Goal: Task Accomplishment & Management: Use online tool/utility

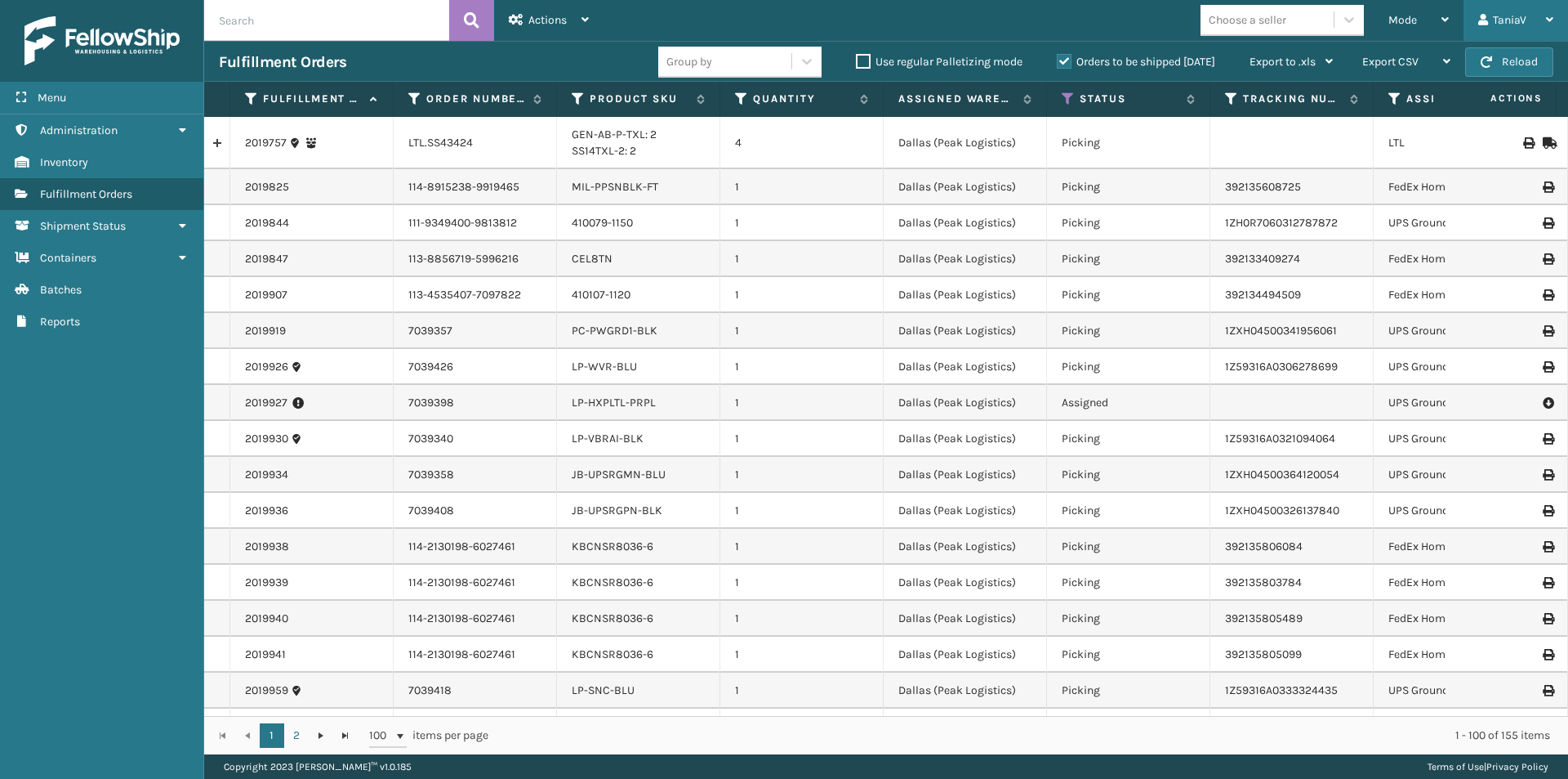
click at [1548, 20] on icon at bounding box center [1549, 19] width 7 height 11
click at [1304, 176] on td "392135608725" at bounding box center [1292, 187] width 163 height 36
click at [1445, 16] on icon at bounding box center [1444, 19] width 7 height 11
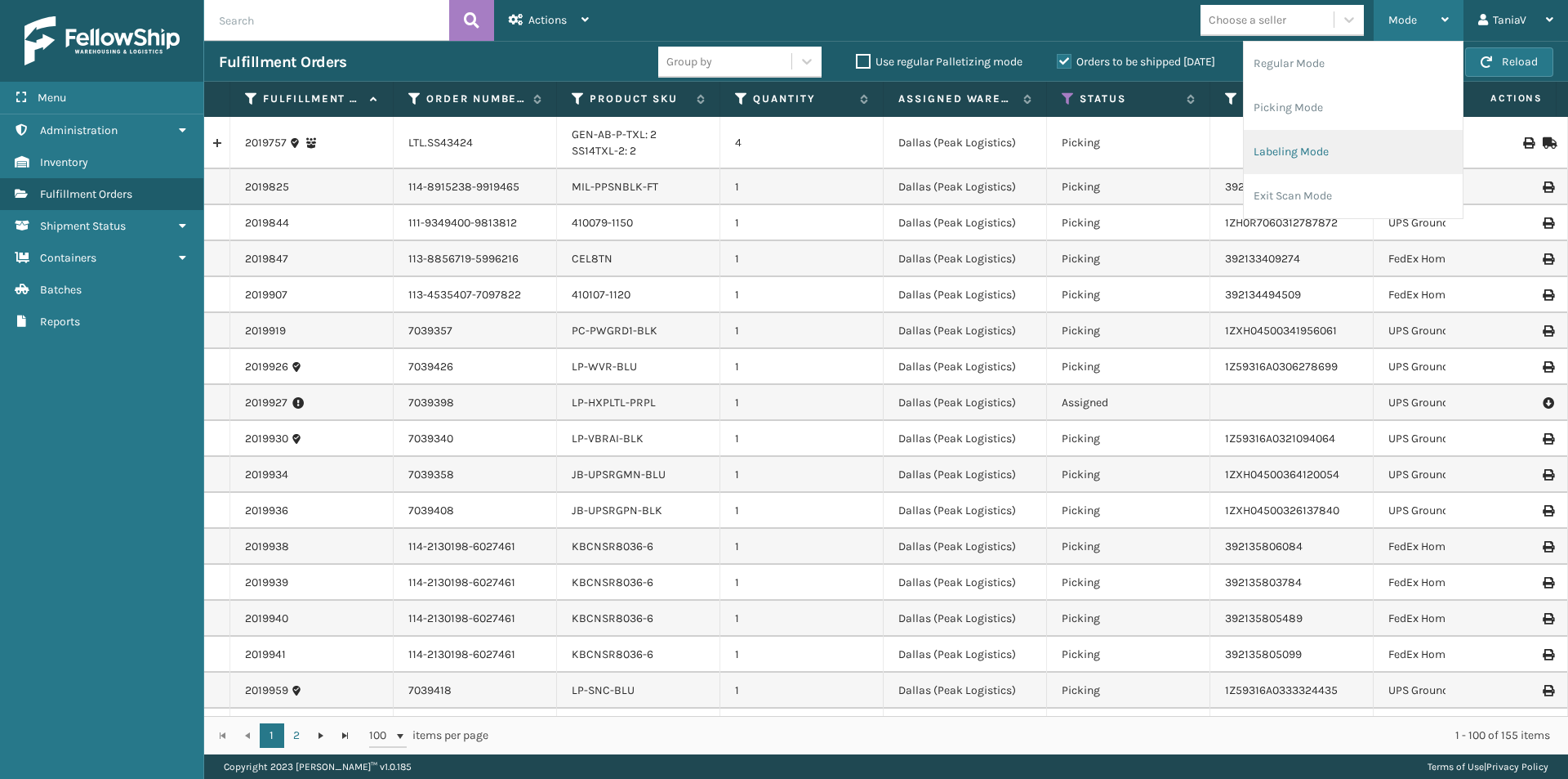
click at [1336, 148] on li "Labeling Mode" at bounding box center [1353, 152] width 219 height 44
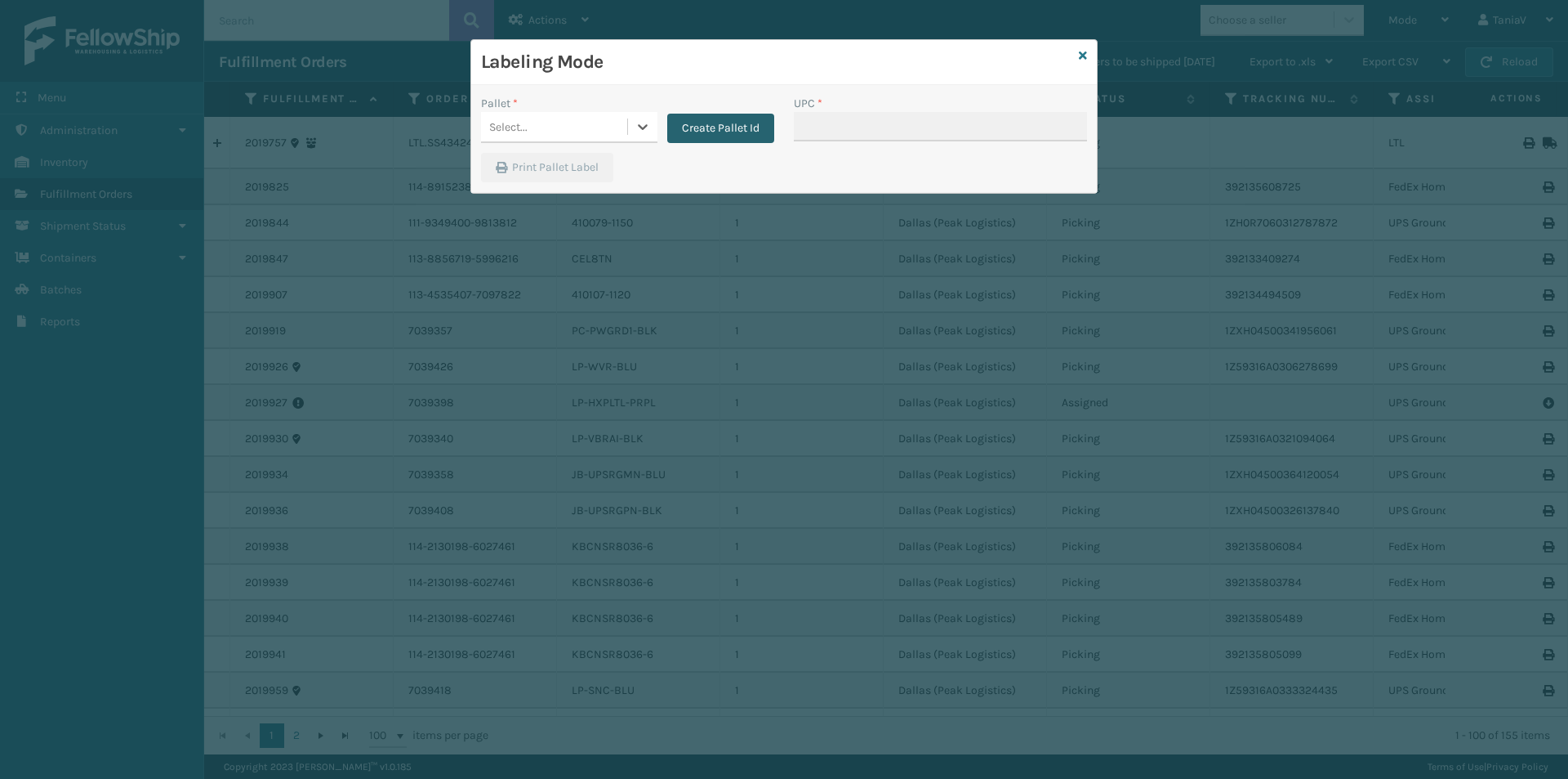
click at [724, 118] on button "Create Pallet Id" at bounding box center [721, 128] width 107 height 30
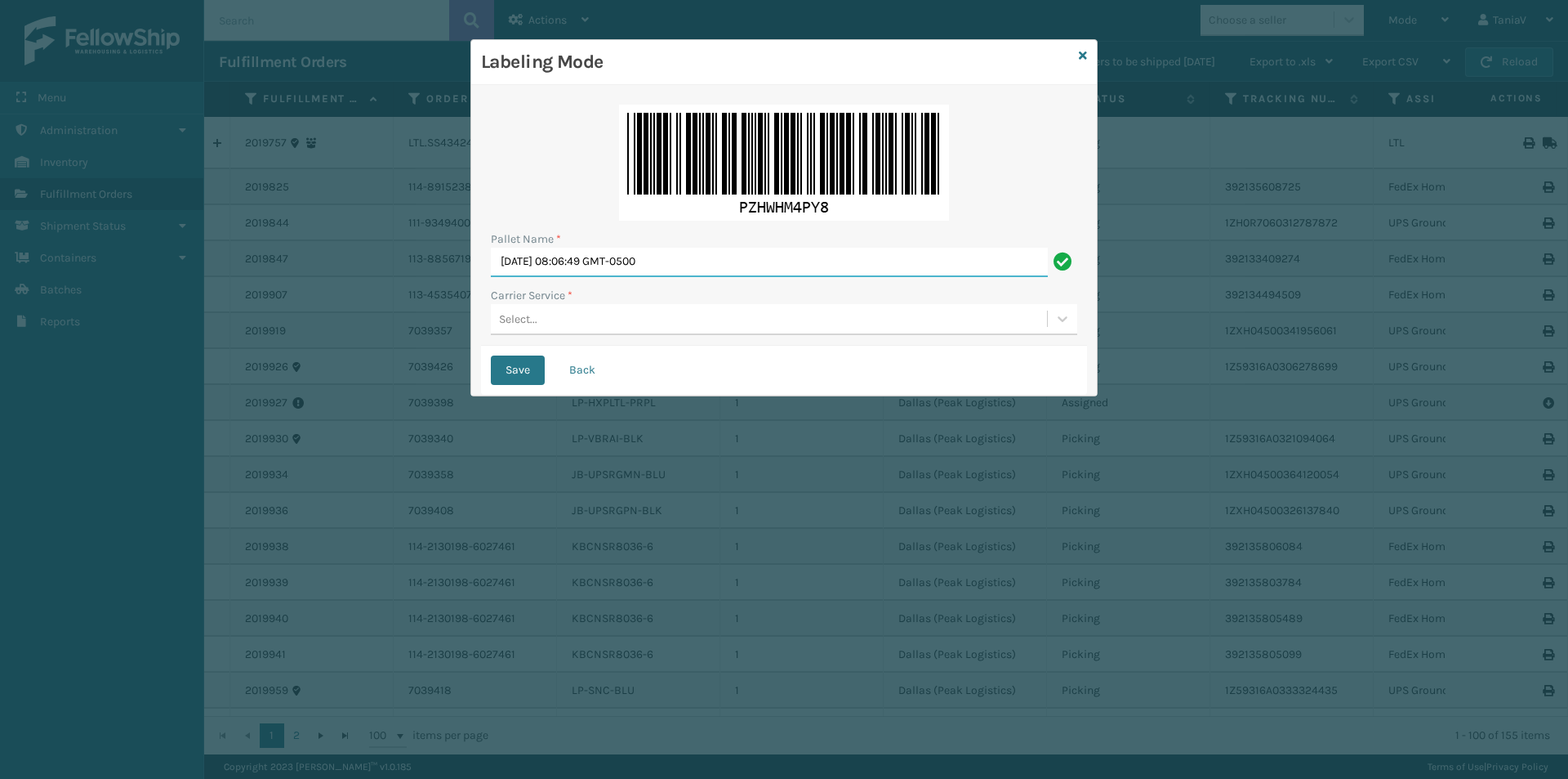
drag, startPoint x: 660, startPoint y: 250, endPoint x: 437, endPoint y: 236, distance: 223.4
click at [437, 236] on div "Labeling Mode Pallet Name * [DATE] 08:06:49 GMT-0500 Carrier Service * Select..…" at bounding box center [784, 389] width 1568 height 779
type input "TRINTY AVE"
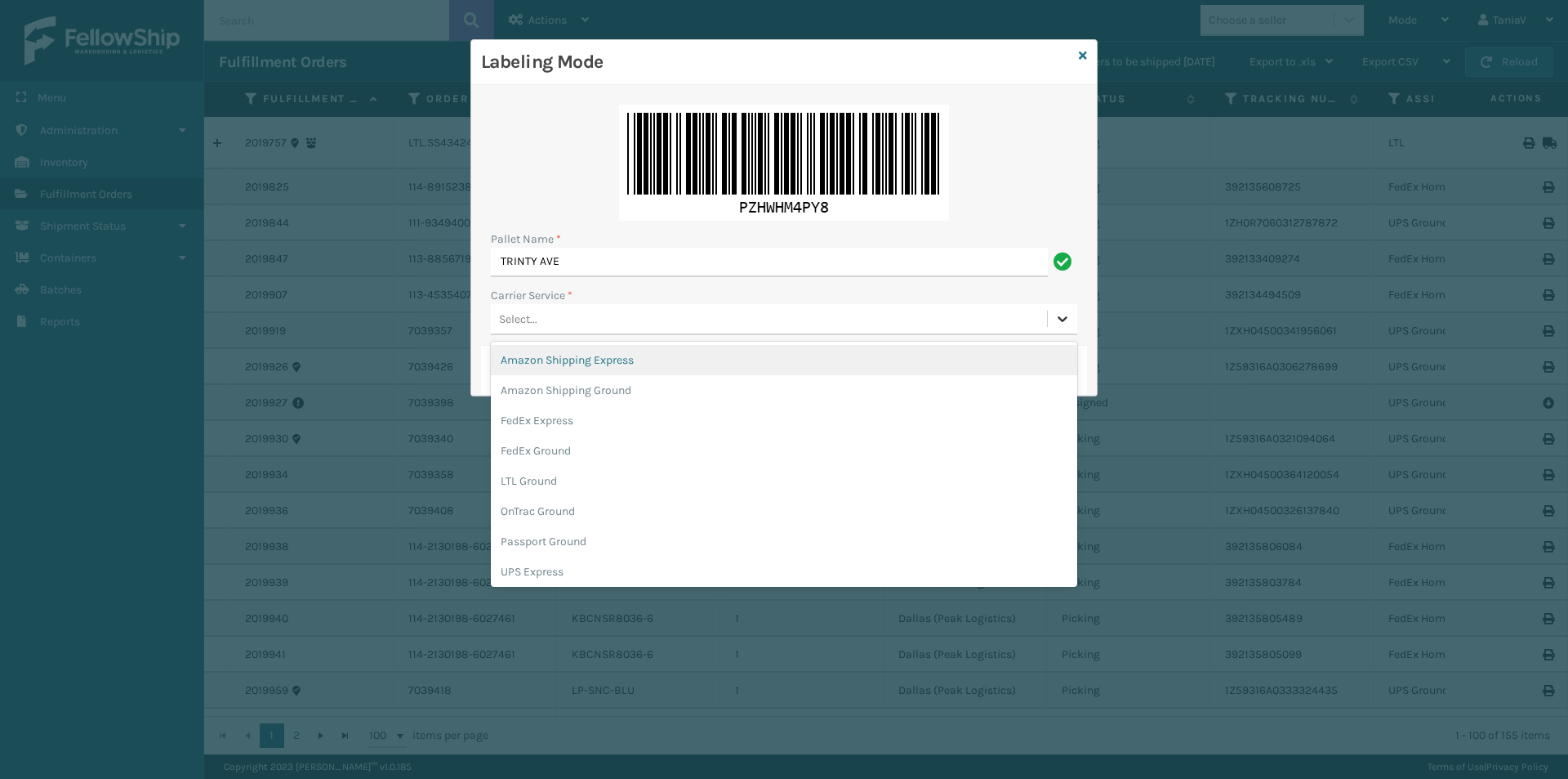
click at [1068, 318] on icon at bounding box center [1062, 318] width 16 height 16
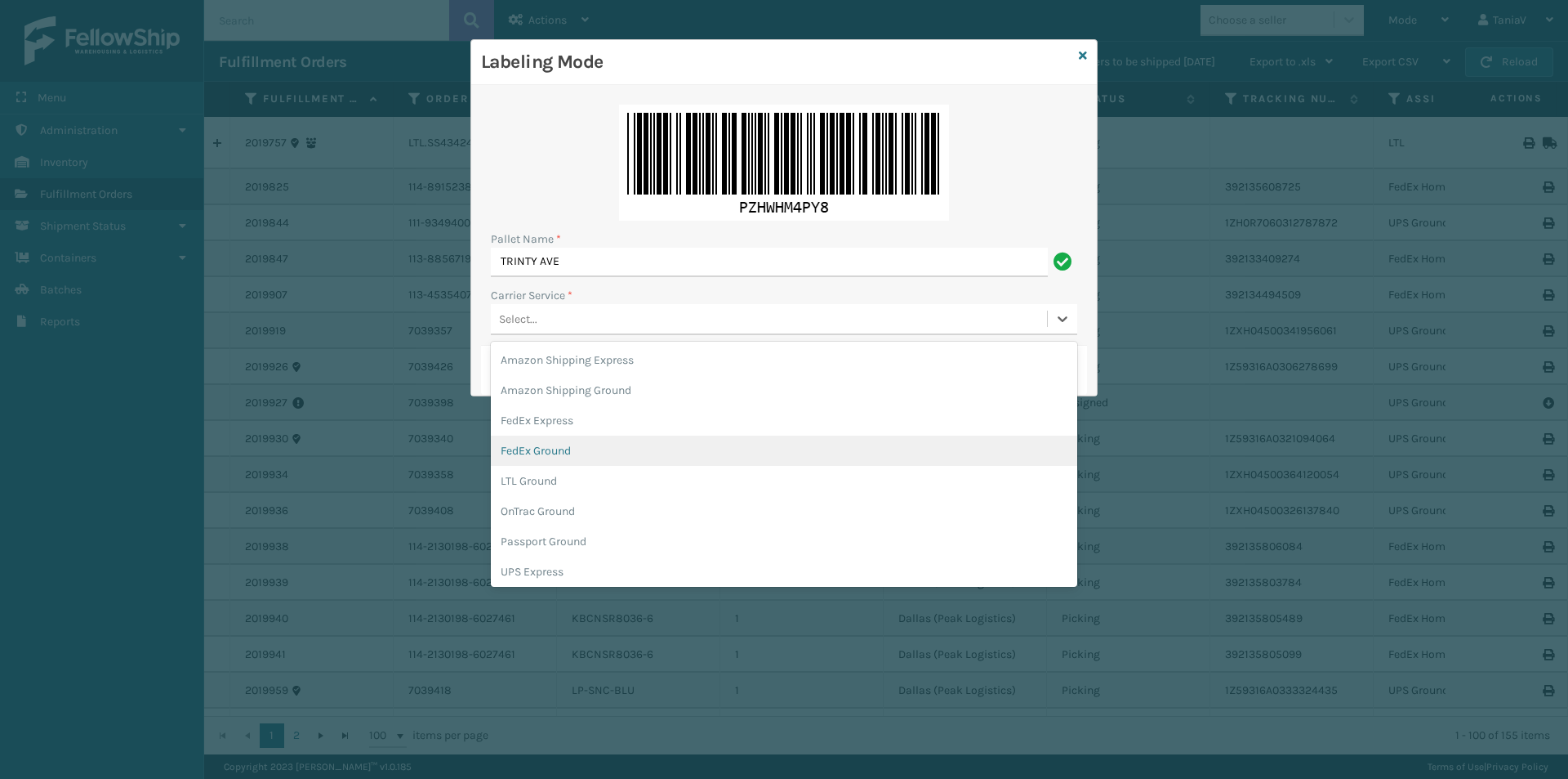
click at [574, 446] on div "FedEx Ground" at bounding box center [784, 451] width 587 height 30
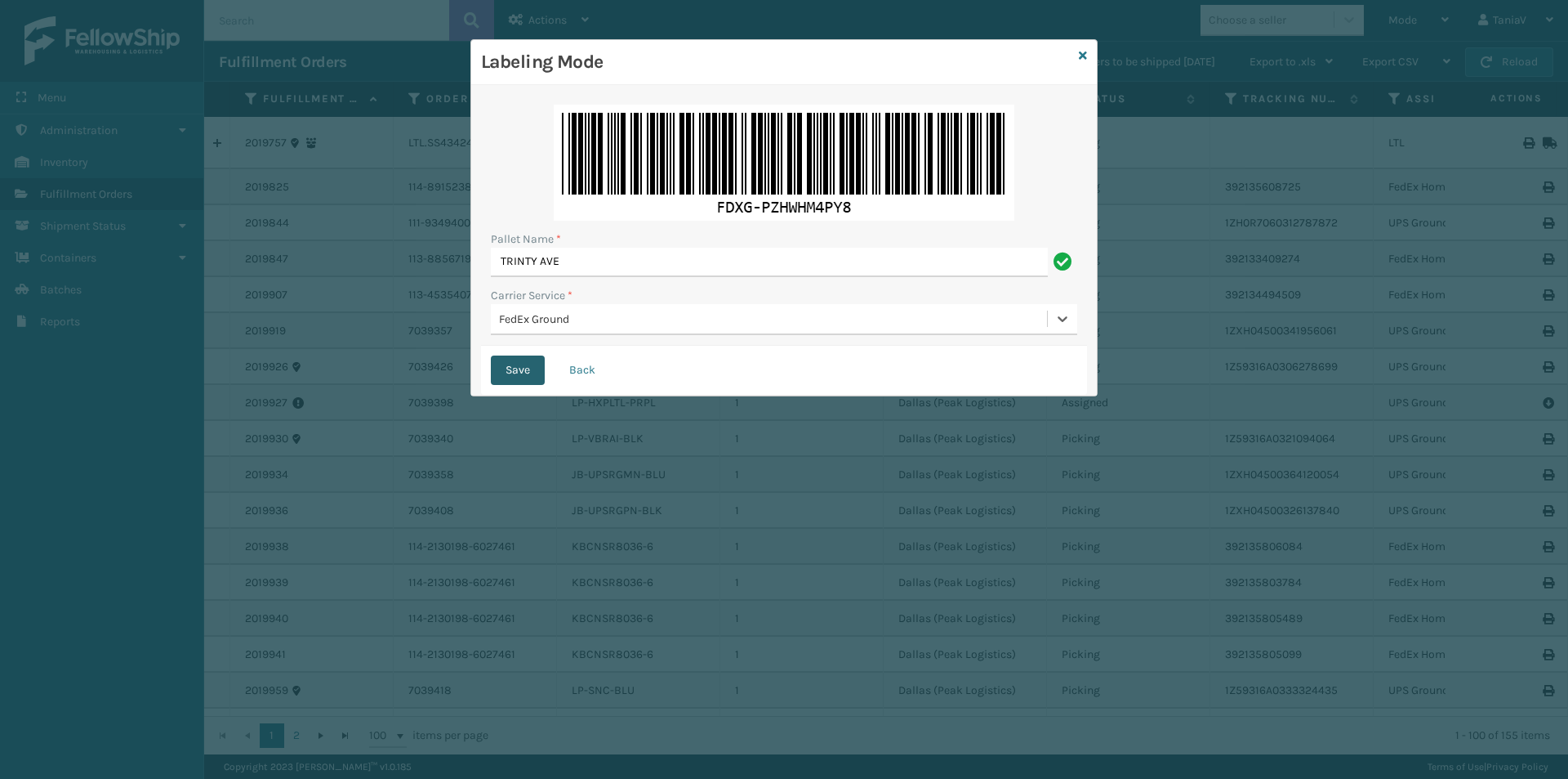
click at [522, 370] on button "Save" at bounding box center [518, 370] width 54 height 30
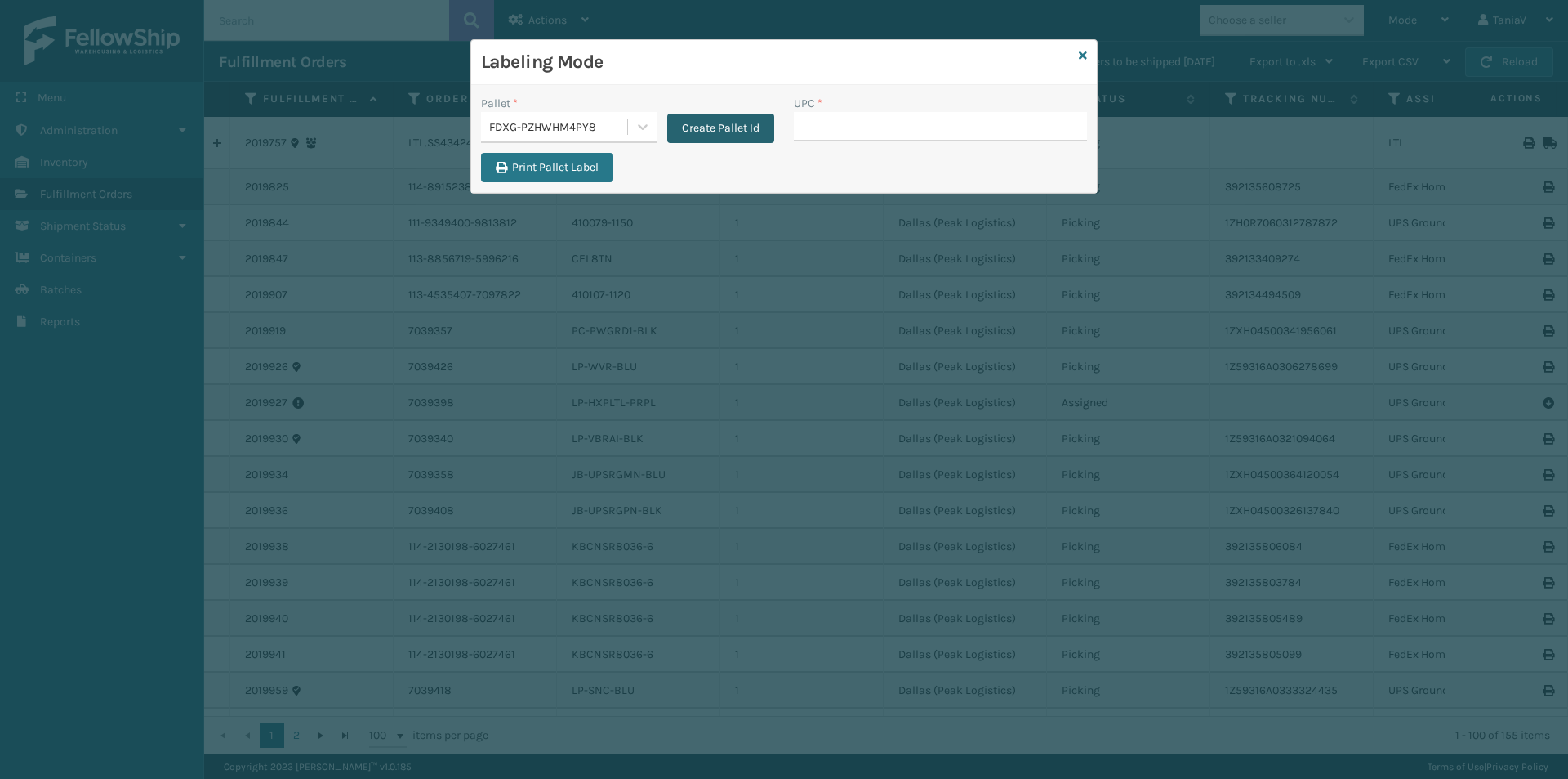
click at [750, 122] on button "Create Pallet Id" at bounding box center [721, 128] width 107 height 30
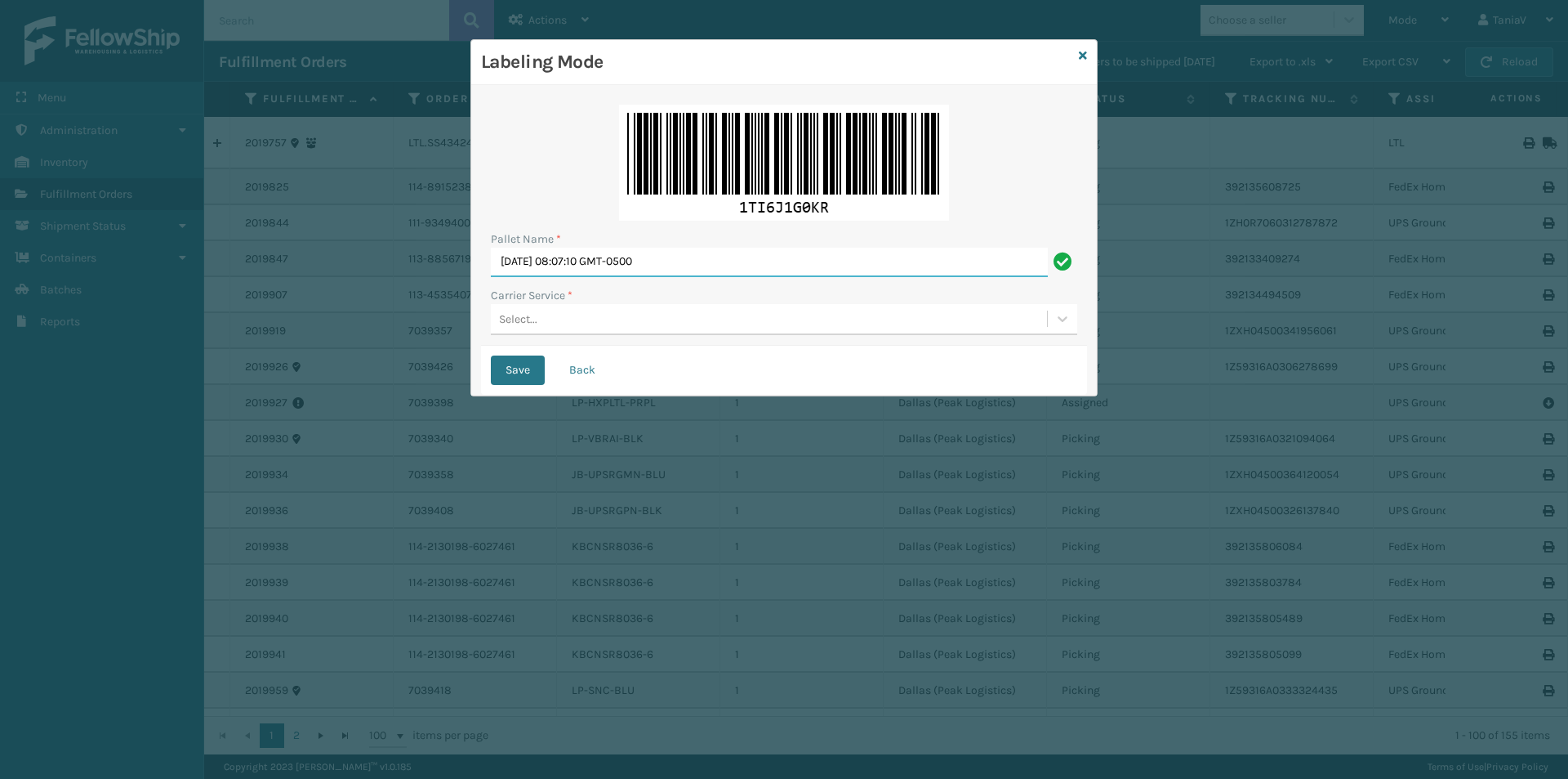
drag, startPoint x: 699, startPoint y: 268, endPoint x: 445, endPoint y: 243, distance: 255.2
click at [468, 259] on div "Labeling Mode Pallet Name * [DATE] 08:07:10 GMT-0500 Carrier Service * Select..…" at bounding box center [784, 389] width 1568 height 779
type input "TRINTY AVE"
click at [1064, 315] on icon at bounding box center [1062, 318] width 16 height 16
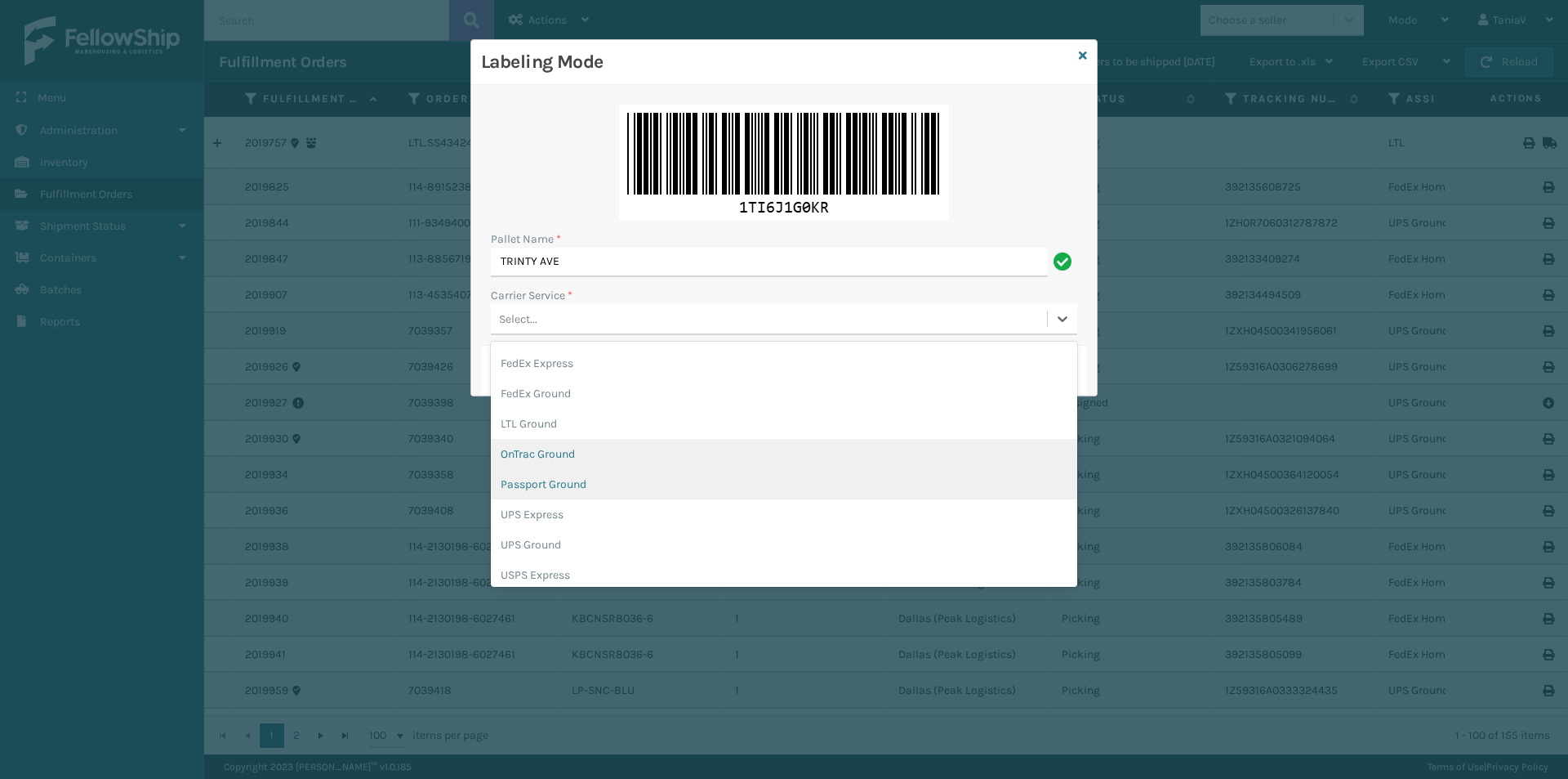
scroll to position [82, 0]
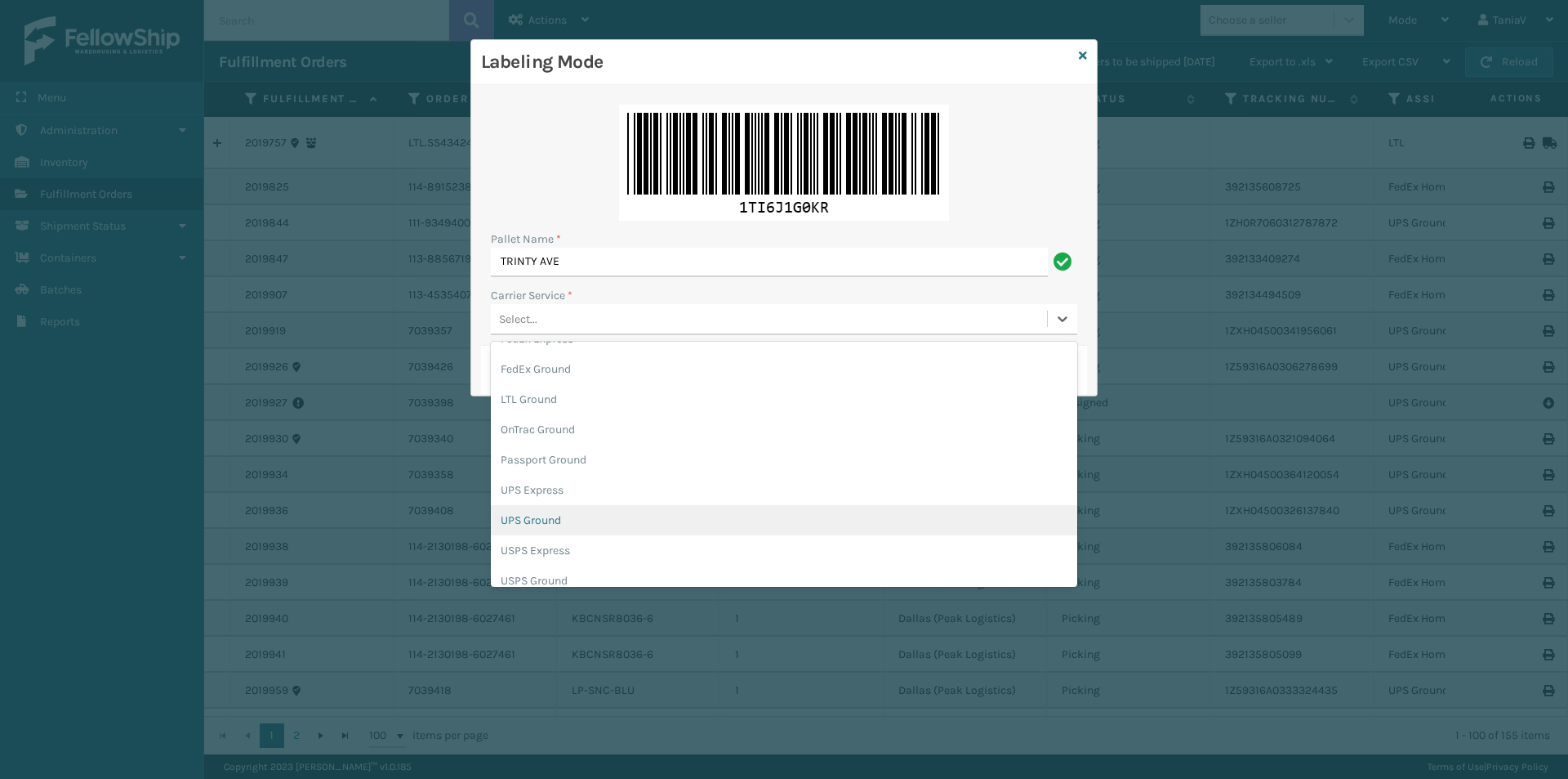
click at [611, 519] on div "UPS Ground" at bounding box center [784, 520] width 587 height 30
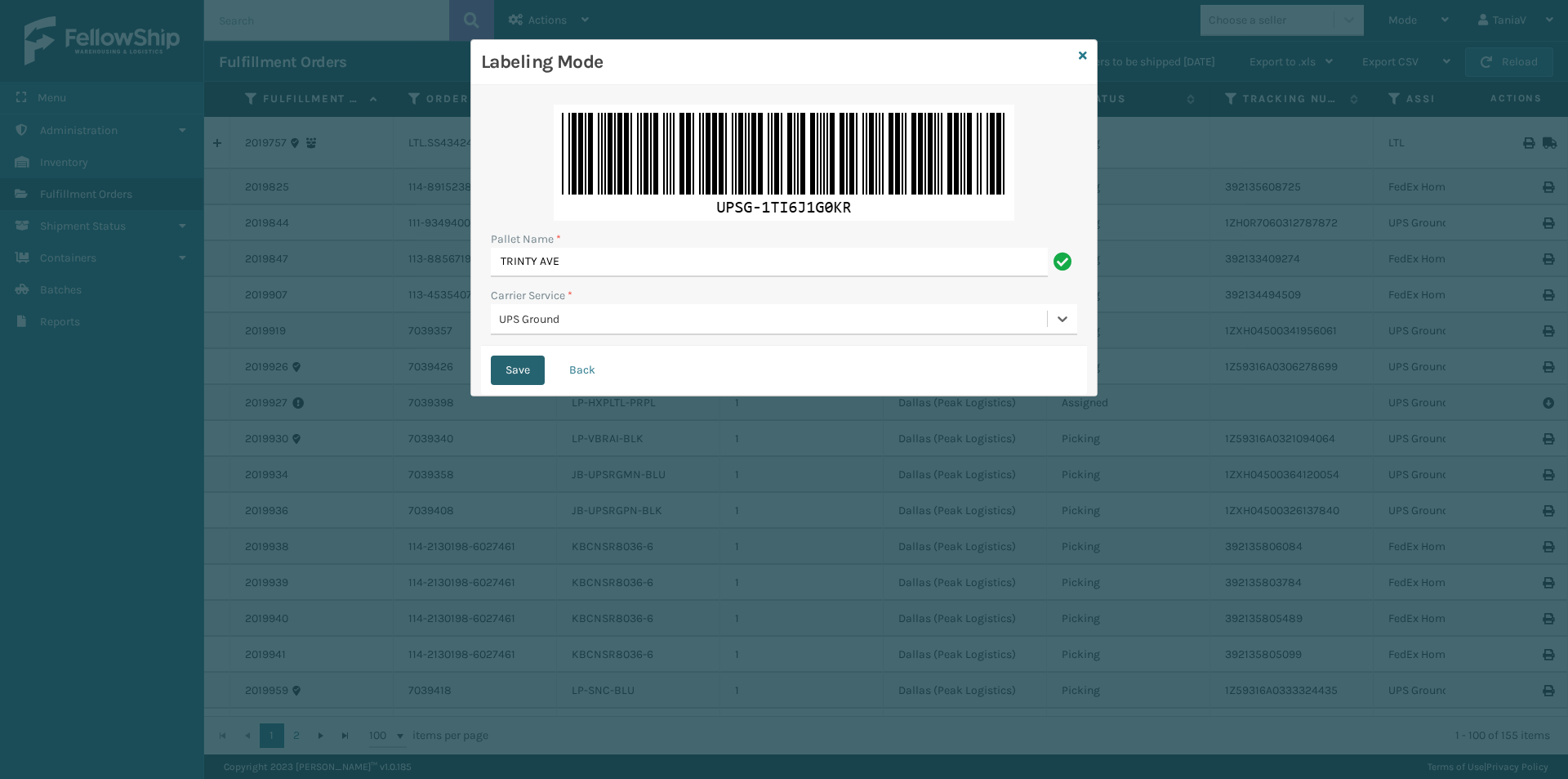
click at [518, 369] on button "Save" at bounding box center [518, 370] width 54 height 30
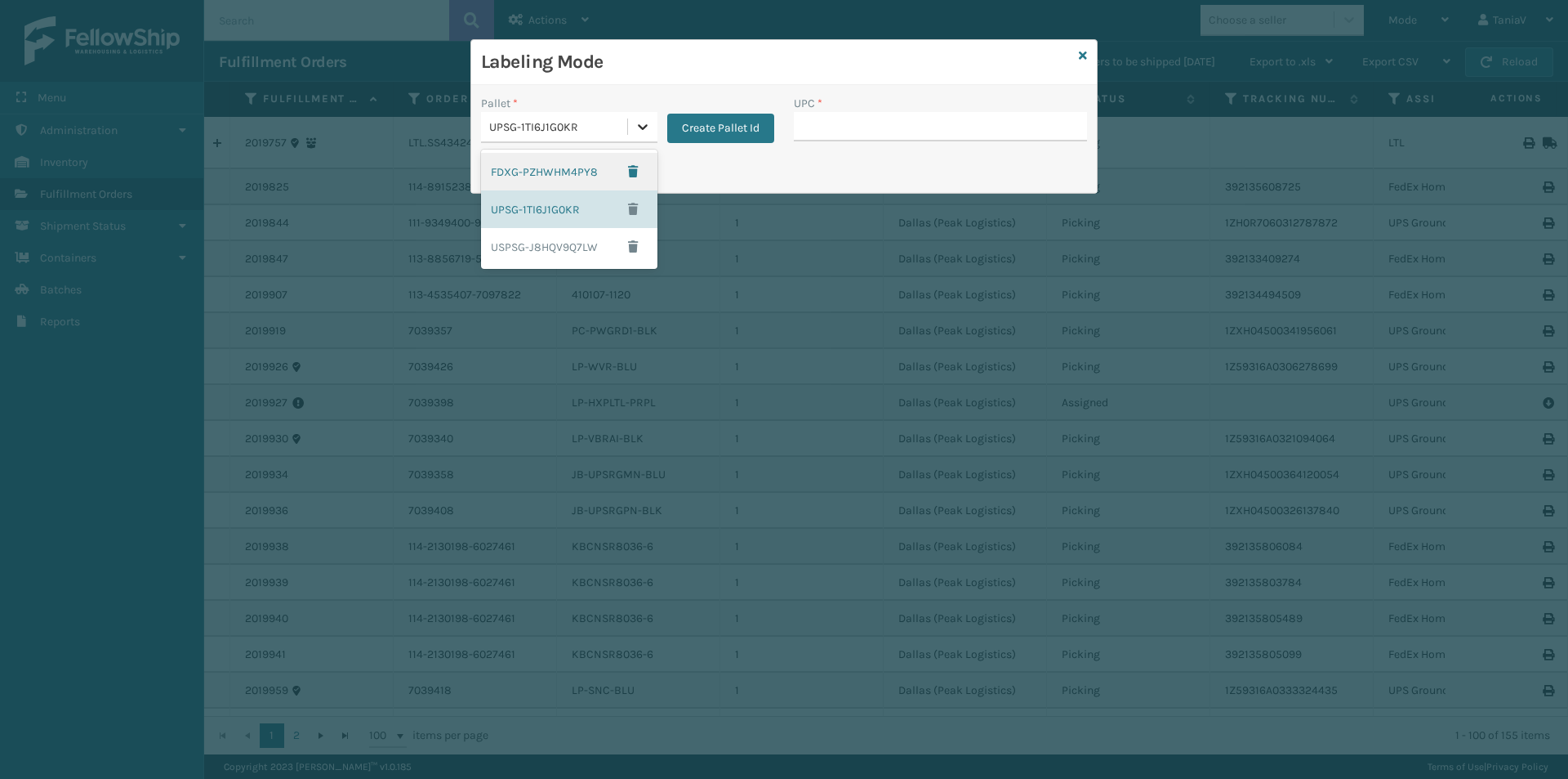
click at [642, 129] on icon at bounding box center [642, 127] width 10 height 6
click at [554, 171] on div "FDXG-PZHWHM4PY8" at bounding box center [569, 172] width 176 height 38
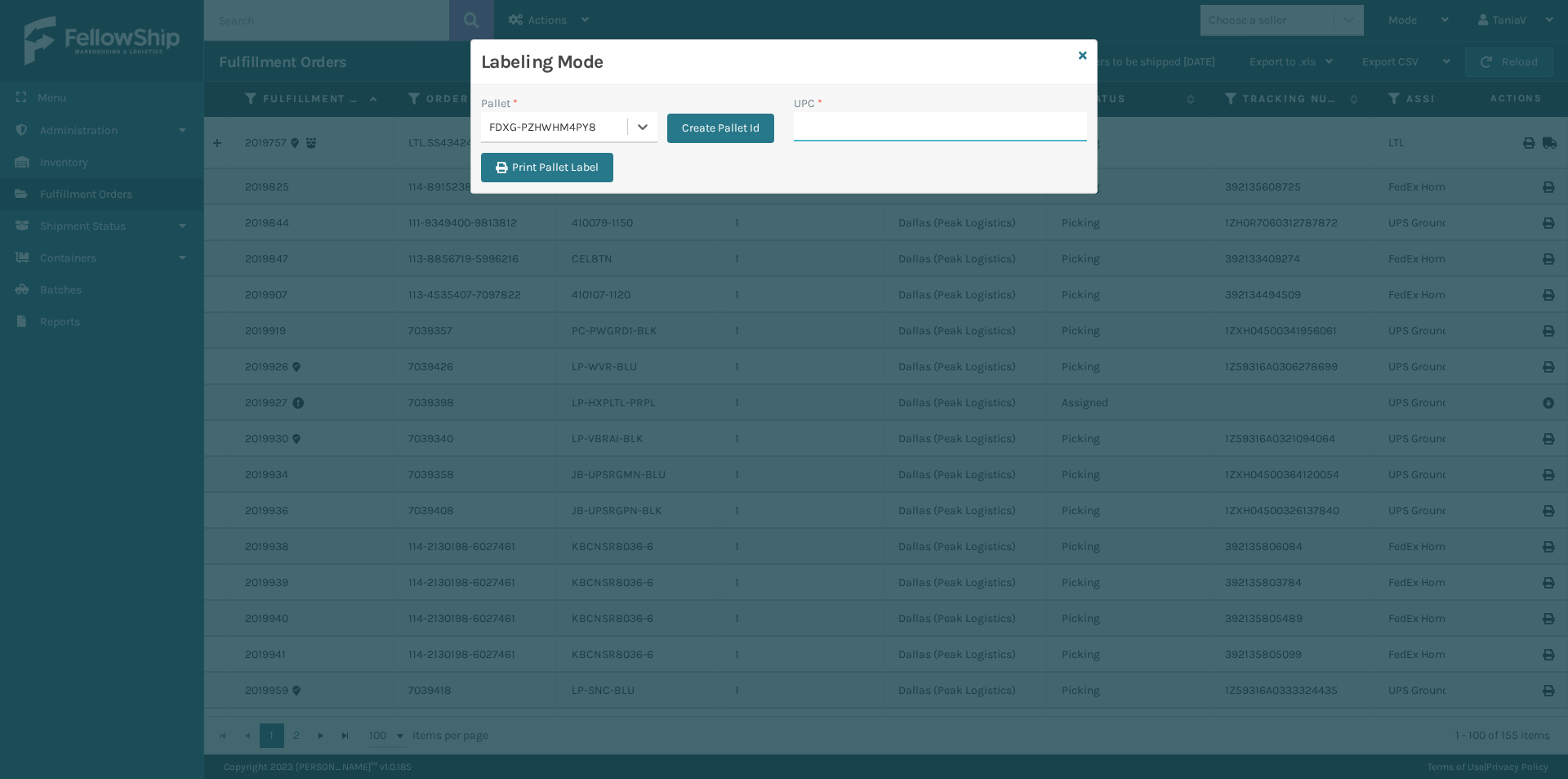
click at [823, 129] on input "UPC *" at bounding box center [940, 127] width 293 height 30
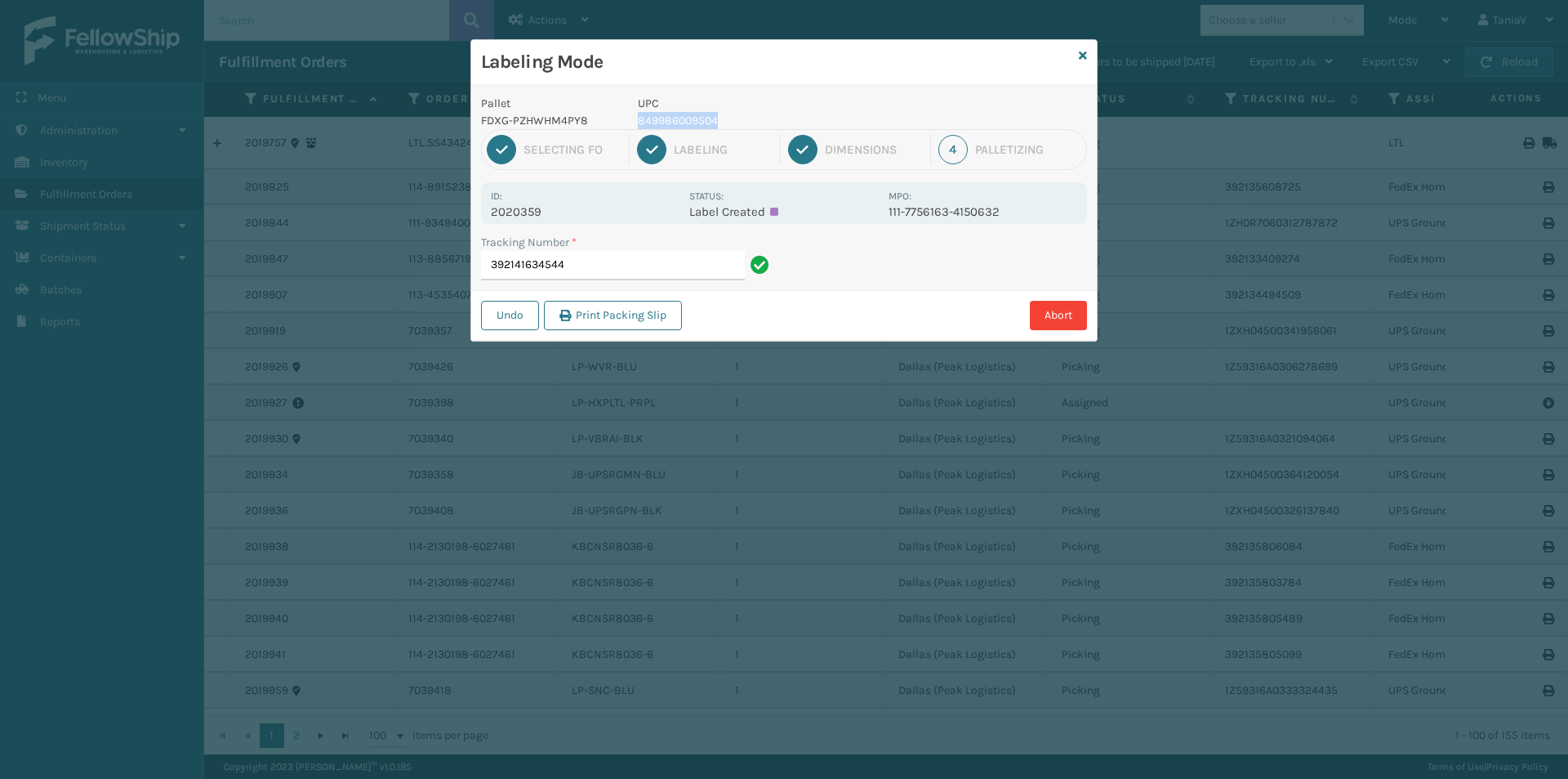
drag, startPoint x: 637, startPoint y: 118, endPoint x: 743, endPoint y: 124, distance: 106.2
click at [743, 123] on p "849986009504" at bounding box center [758, 120] width 241 height 17
copy p "849986009504"
click at [619, 264] on input "392141634544" at bounding box center [612, 266] width 263 height 30
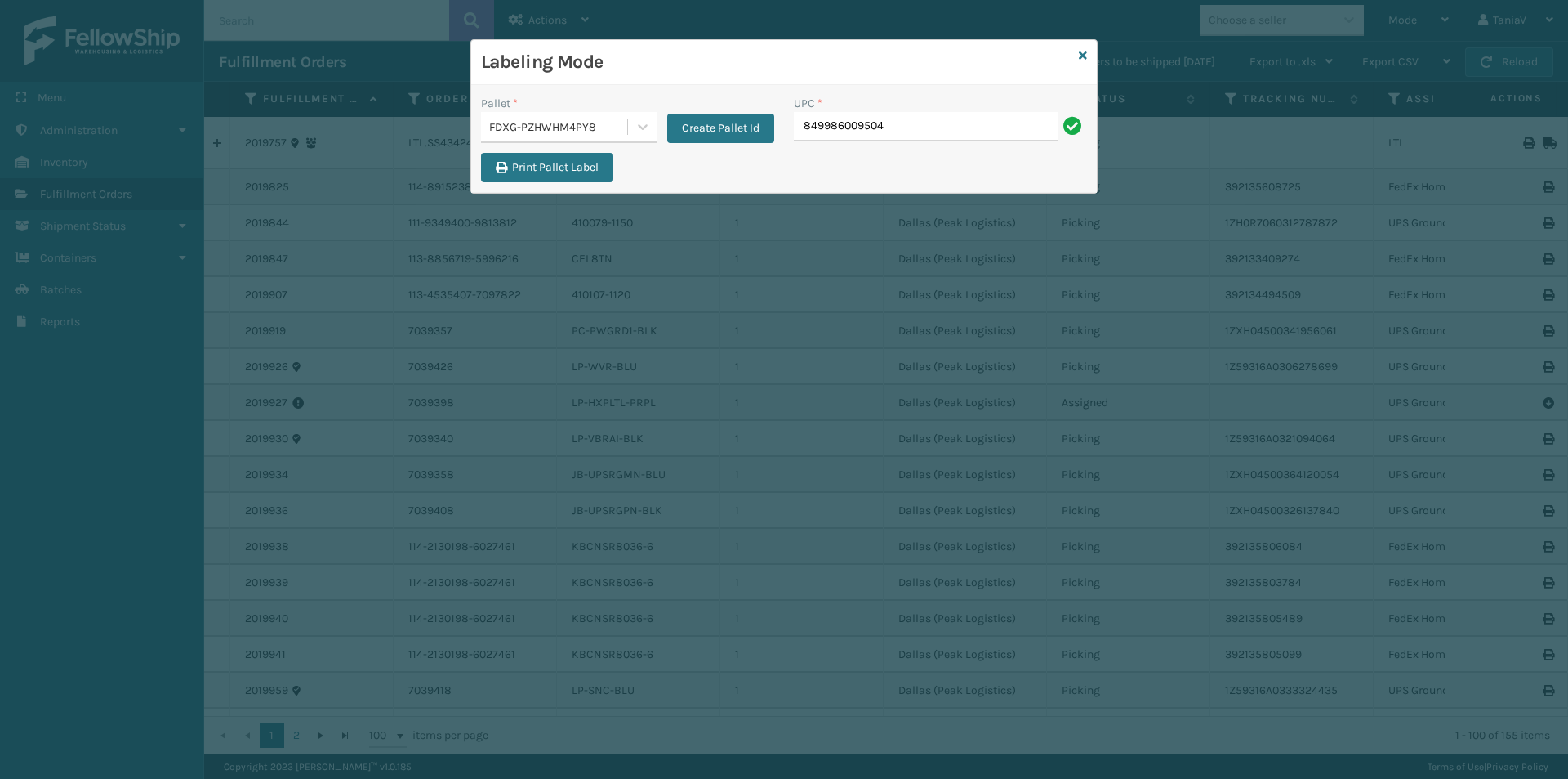
type input "849986009504"
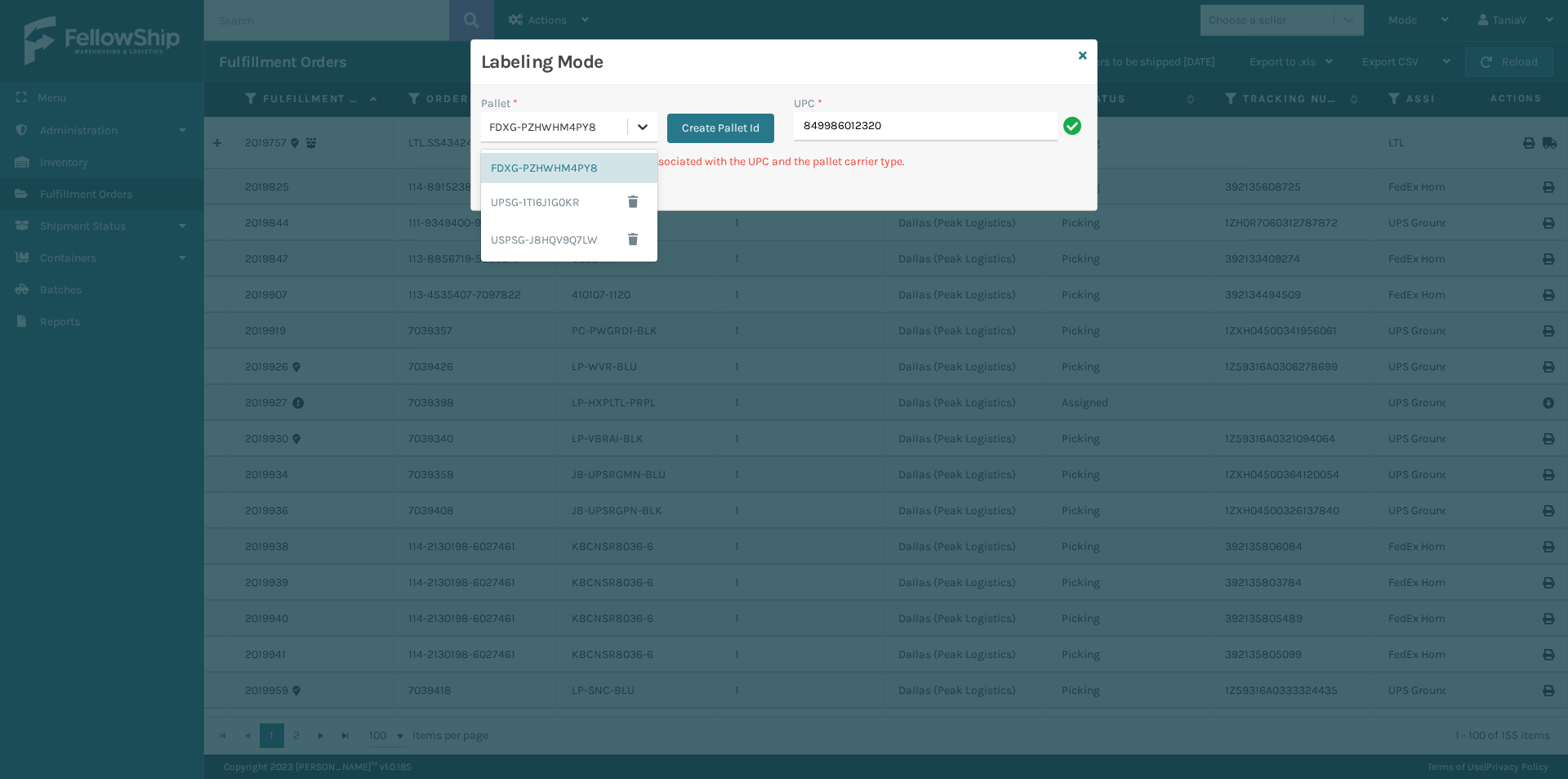
click at [642, 125] on icon at bounding box center [642, 126] width 16 height 16
click at [569, 194] on div "UPSG-1TI6J1G0KR" at bounding box center [569, 202] width 176 height 38
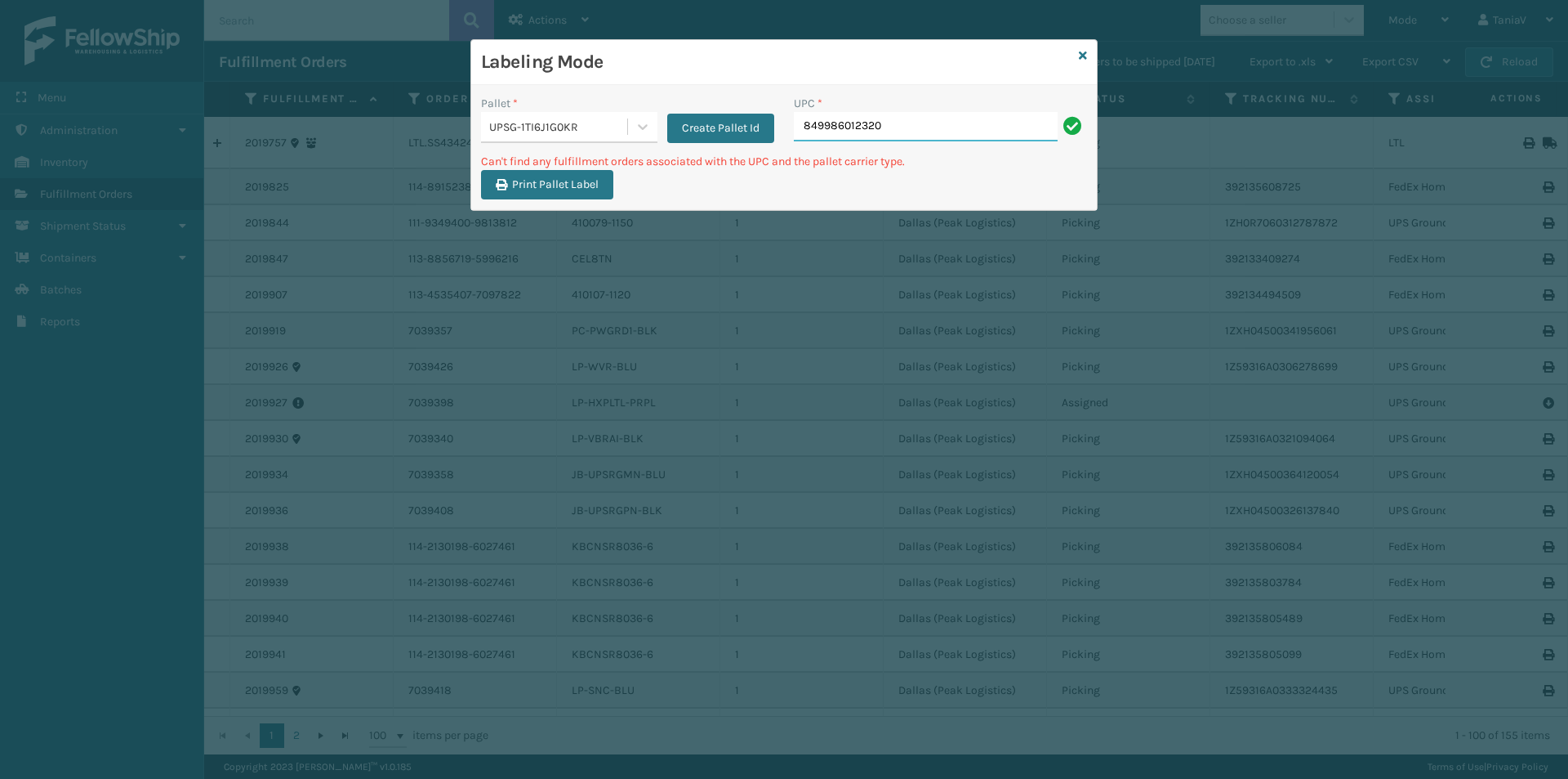
click at [892, 121] on input "849986012320" at bounding box center [925, 127] width 263 height 30
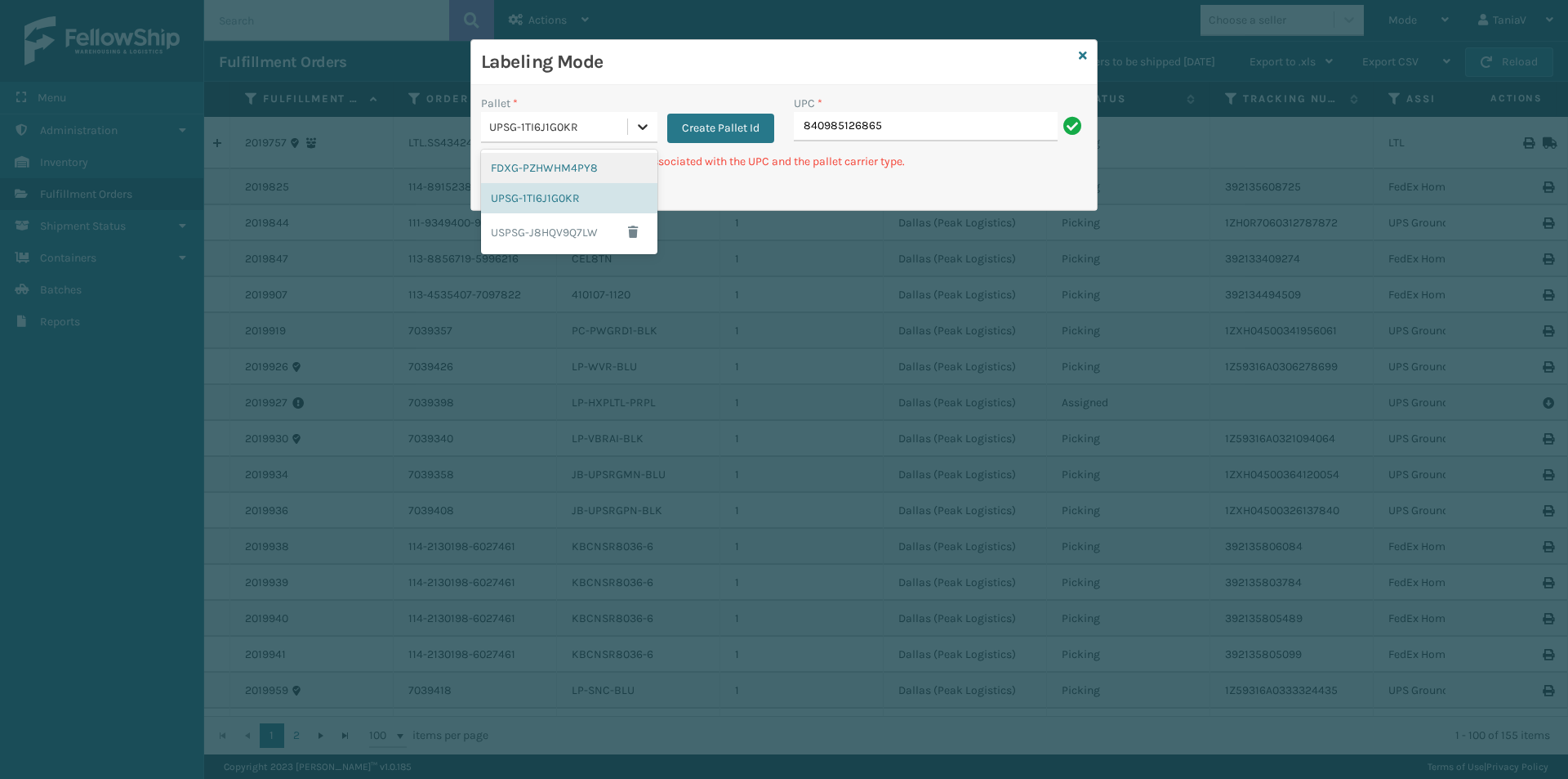
click at [643, 130] on icon at bounding box center [642, 126] width 16 height 16
click at [595, 162] on div "FDXG-PZHWHM4PY8" at bounding box center [569, 168] width 176 height 30
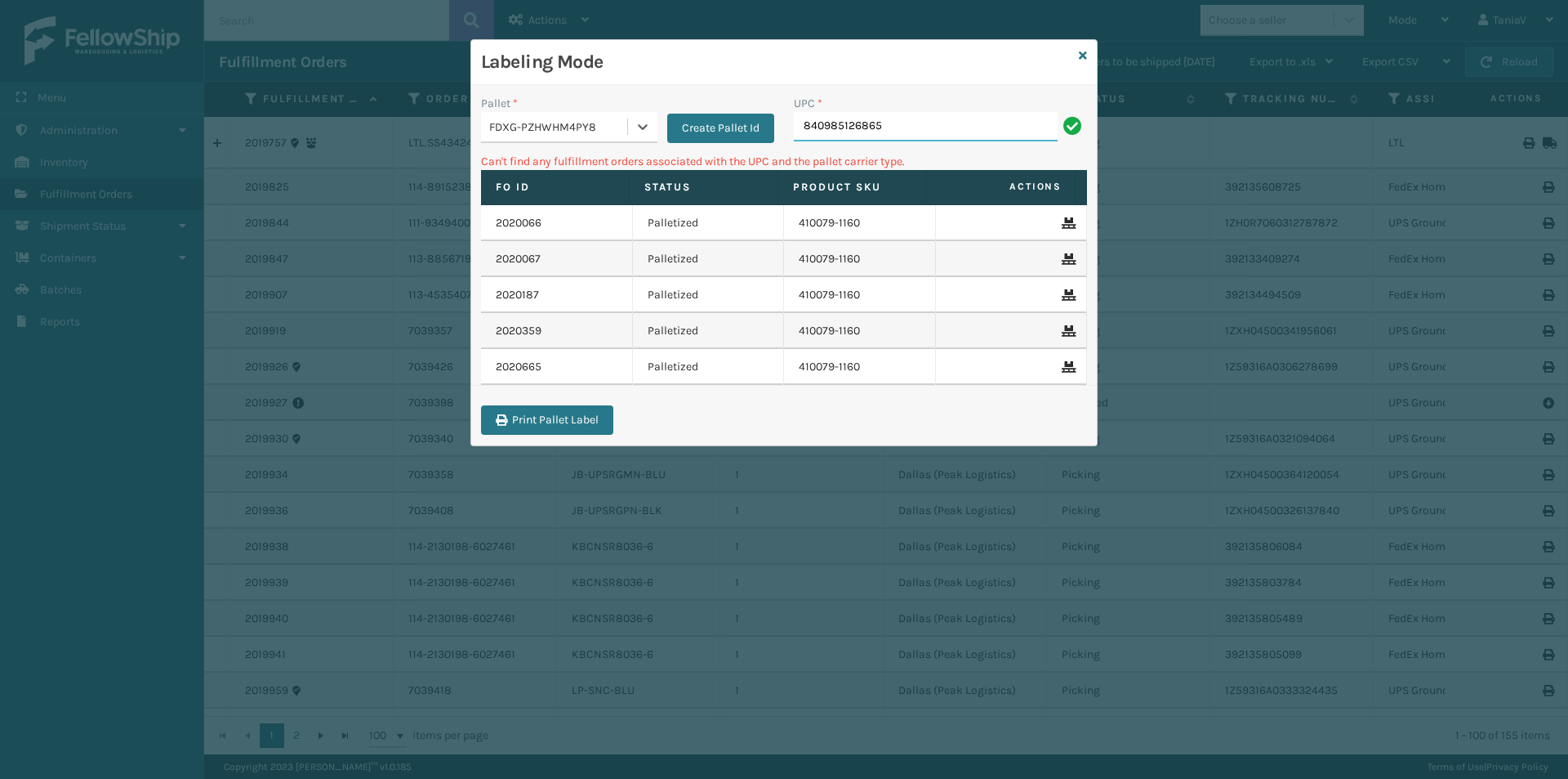
click at [906, 127] on input "840985126865" at bounding box center [925, 127] width 263 height 30
type input "8"
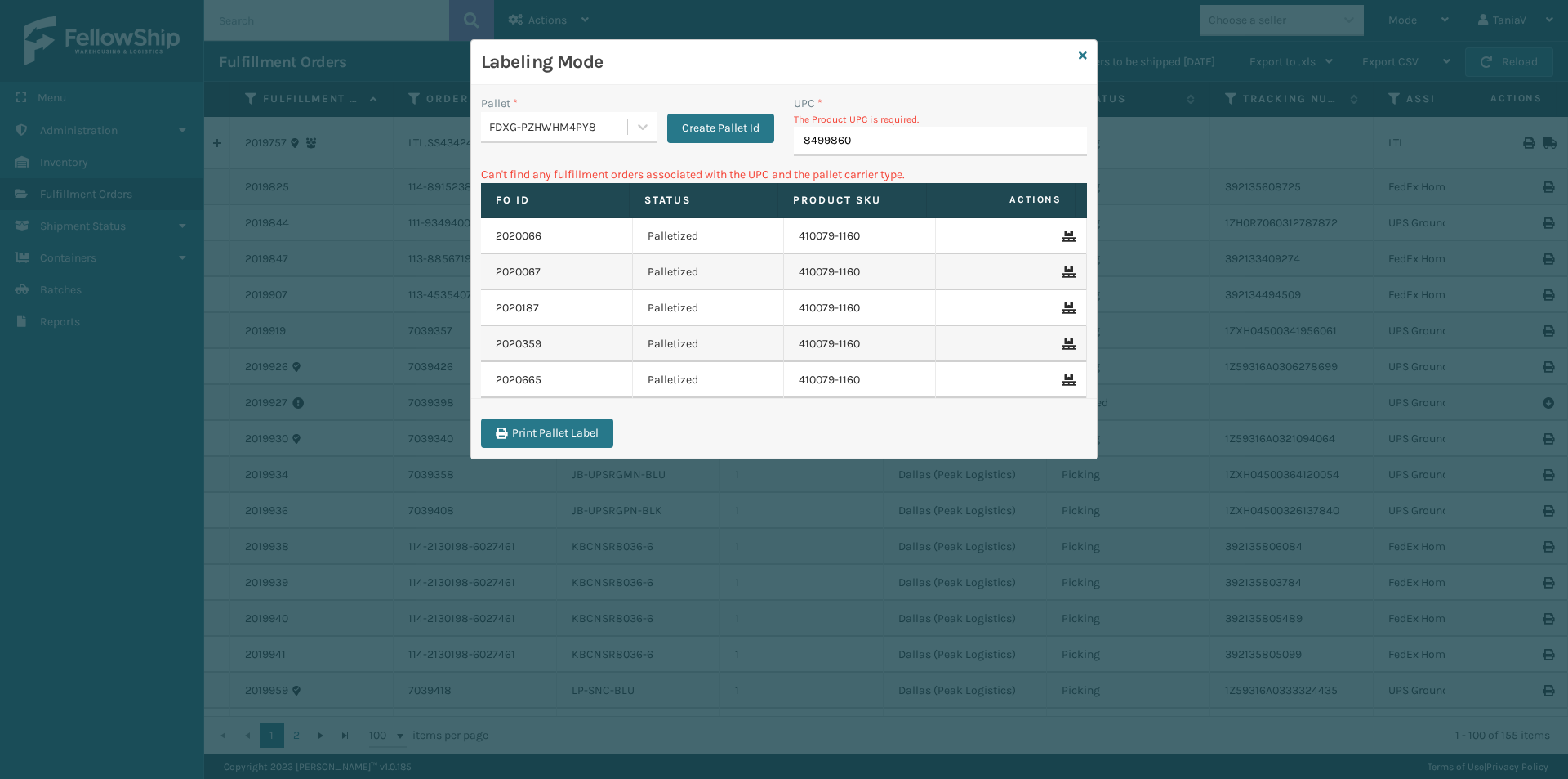
type input "84998600"
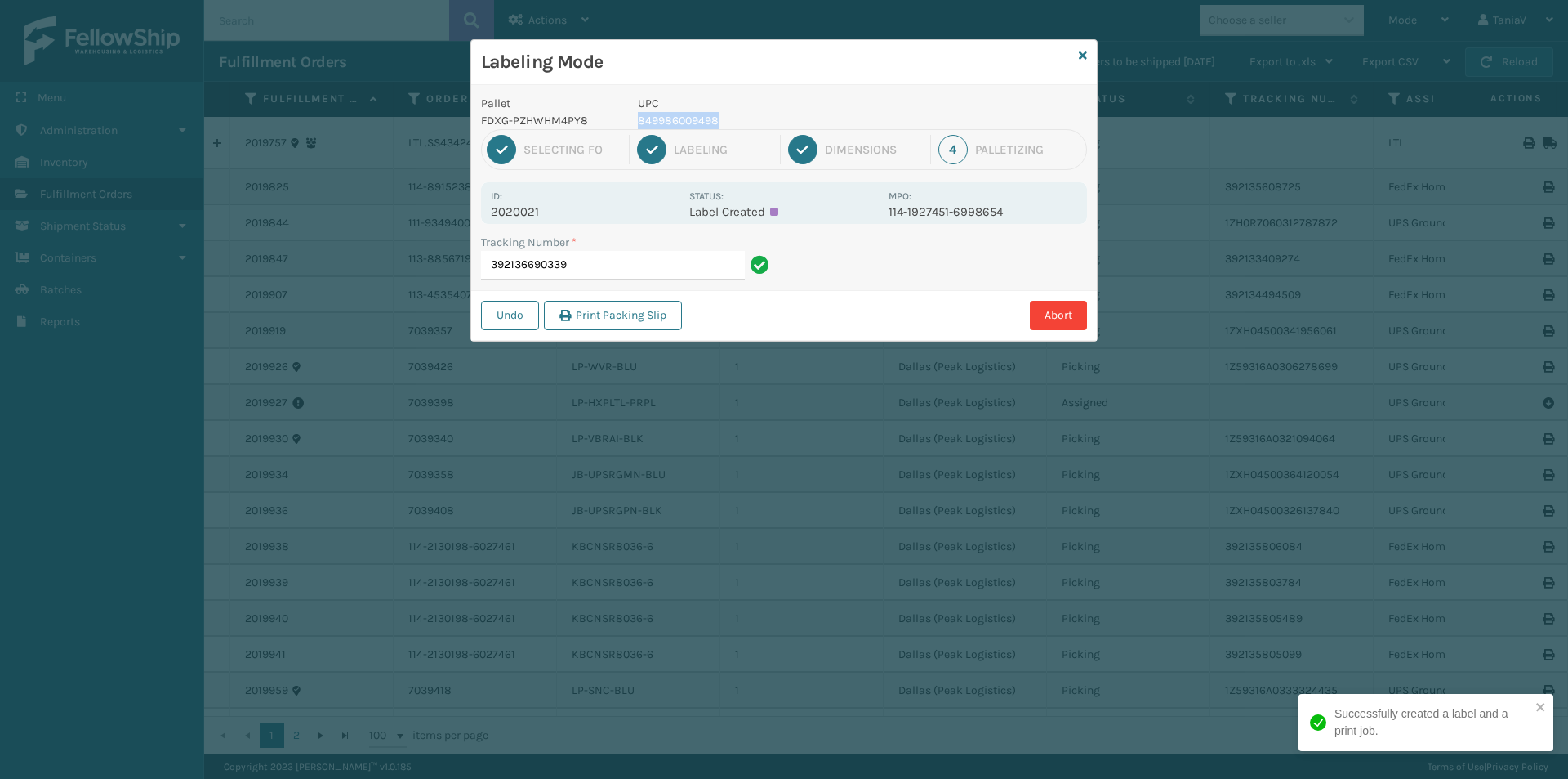
drag, startPoint x: 637, startPoint y: 119, endPoint x: 743, endPoint y: 123, distance: 106.1
click at [743, 123] on p "849986009498" at bounding box center [758, 120] width 241 height 17
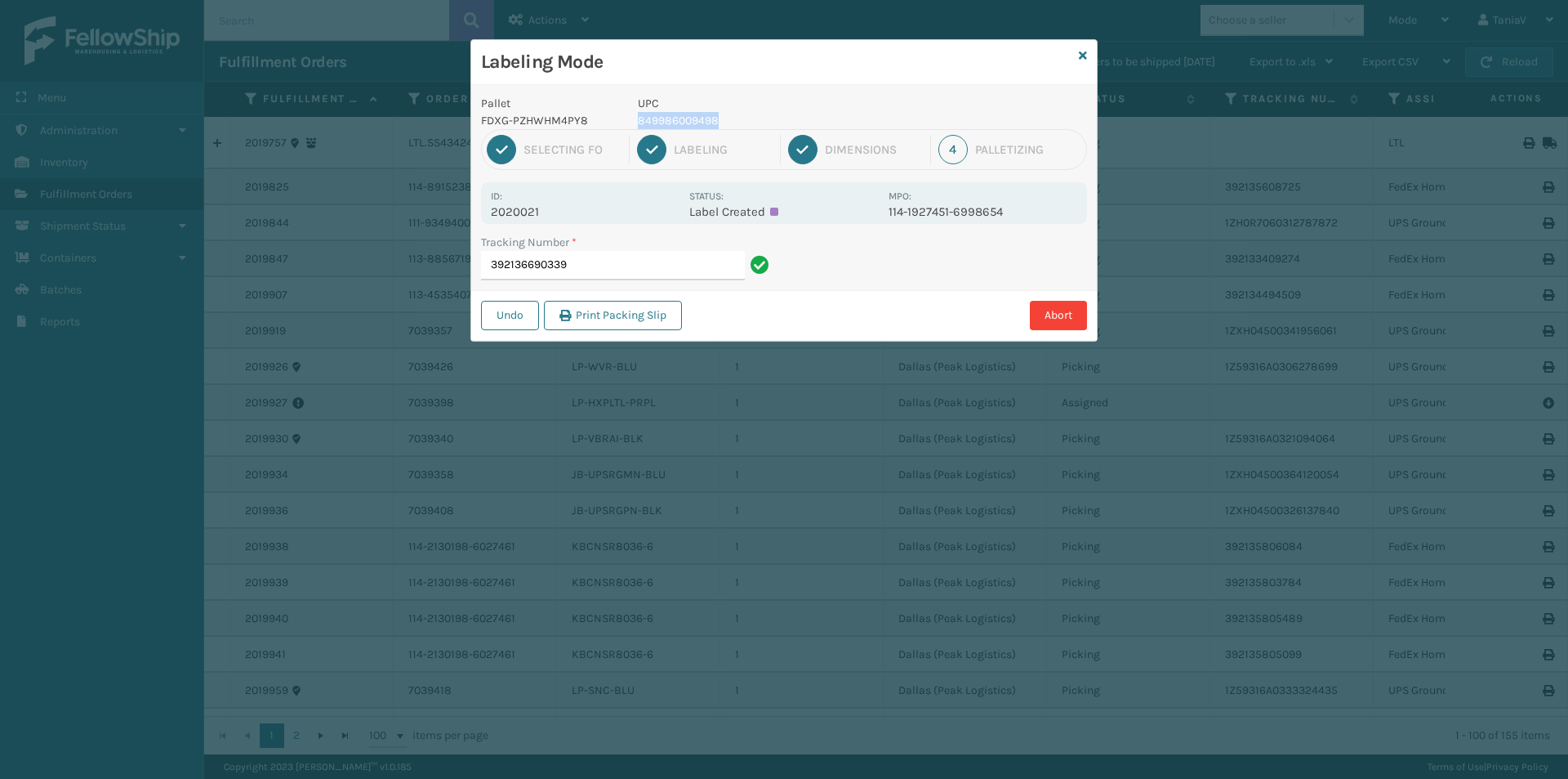
copy p "849986009498"
click at [650, 258] on input "392136690339" at bounding box center [612, 266] width 263 height 30
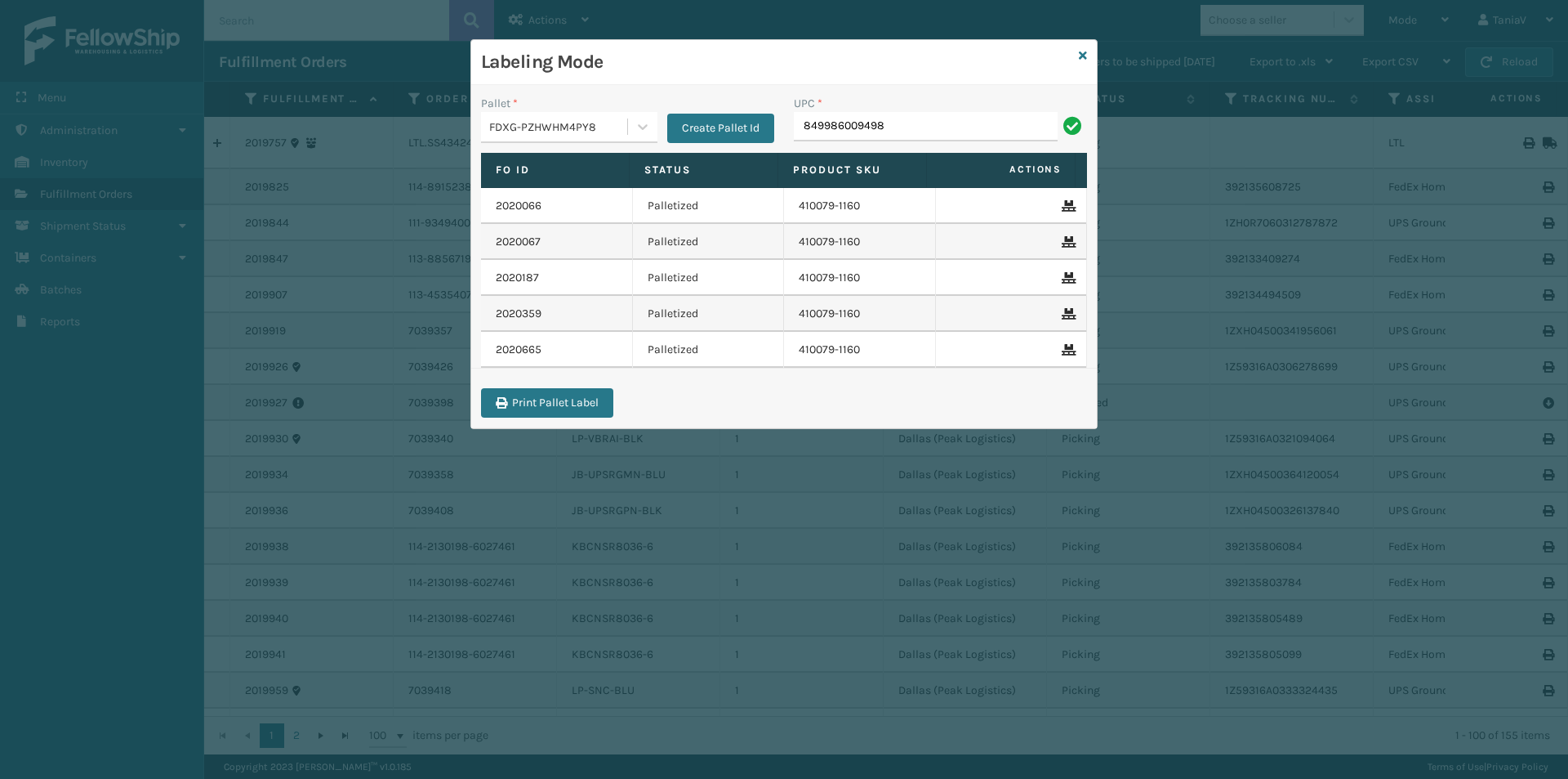
type input "849986009498"
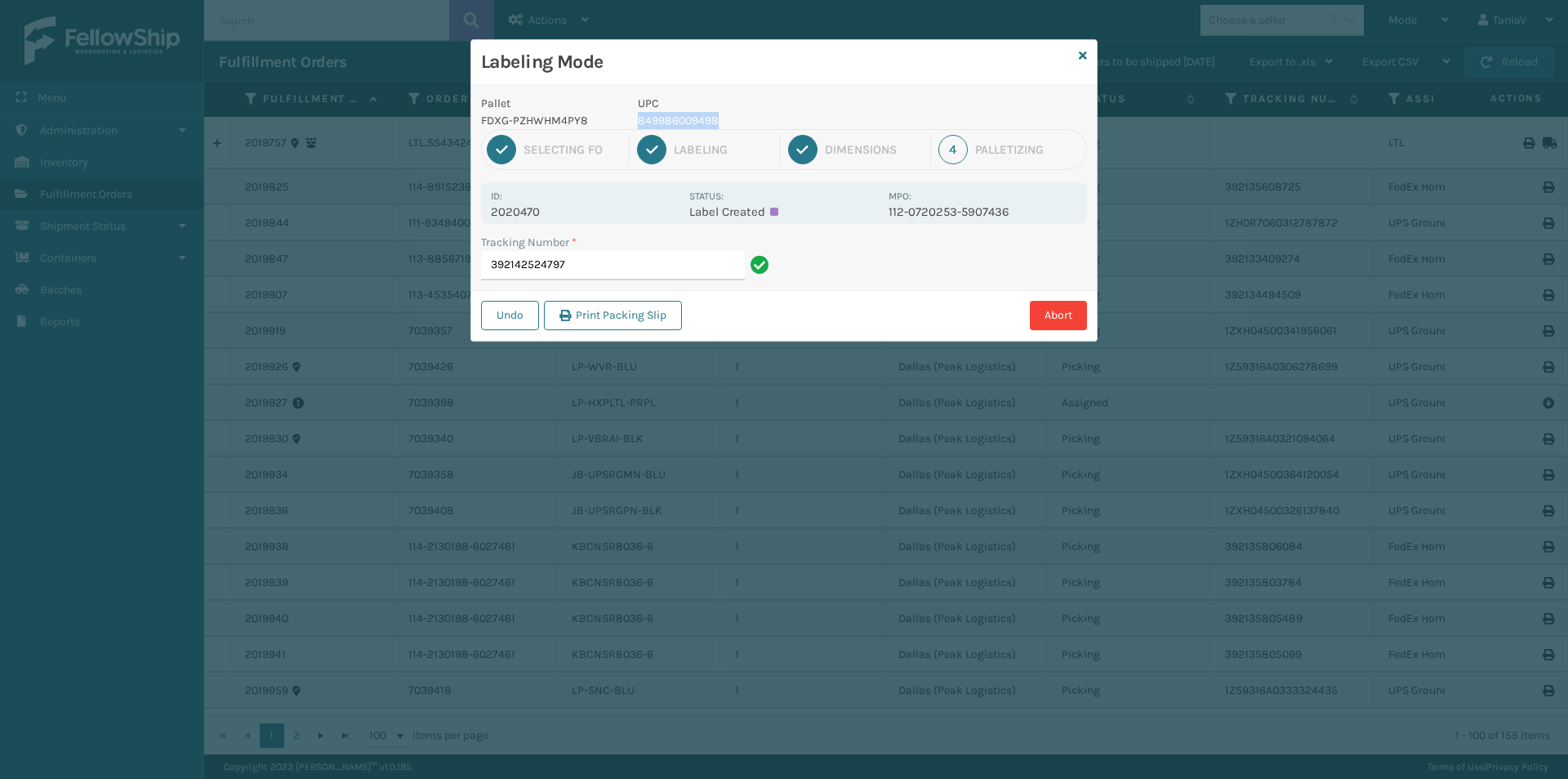
drag, startPoint x: 636, startPoint y: 120, endPoint x: 724, endPoint y: 116, distance: 88.1
click at [724, 116] on div "UPC 849986009498" at bounding box center [759, 111] width 261 height 34
copy p "849986009498"
click at [608, 263] on input "392142524797" at bounding box center [612, 266] width 263 height 30
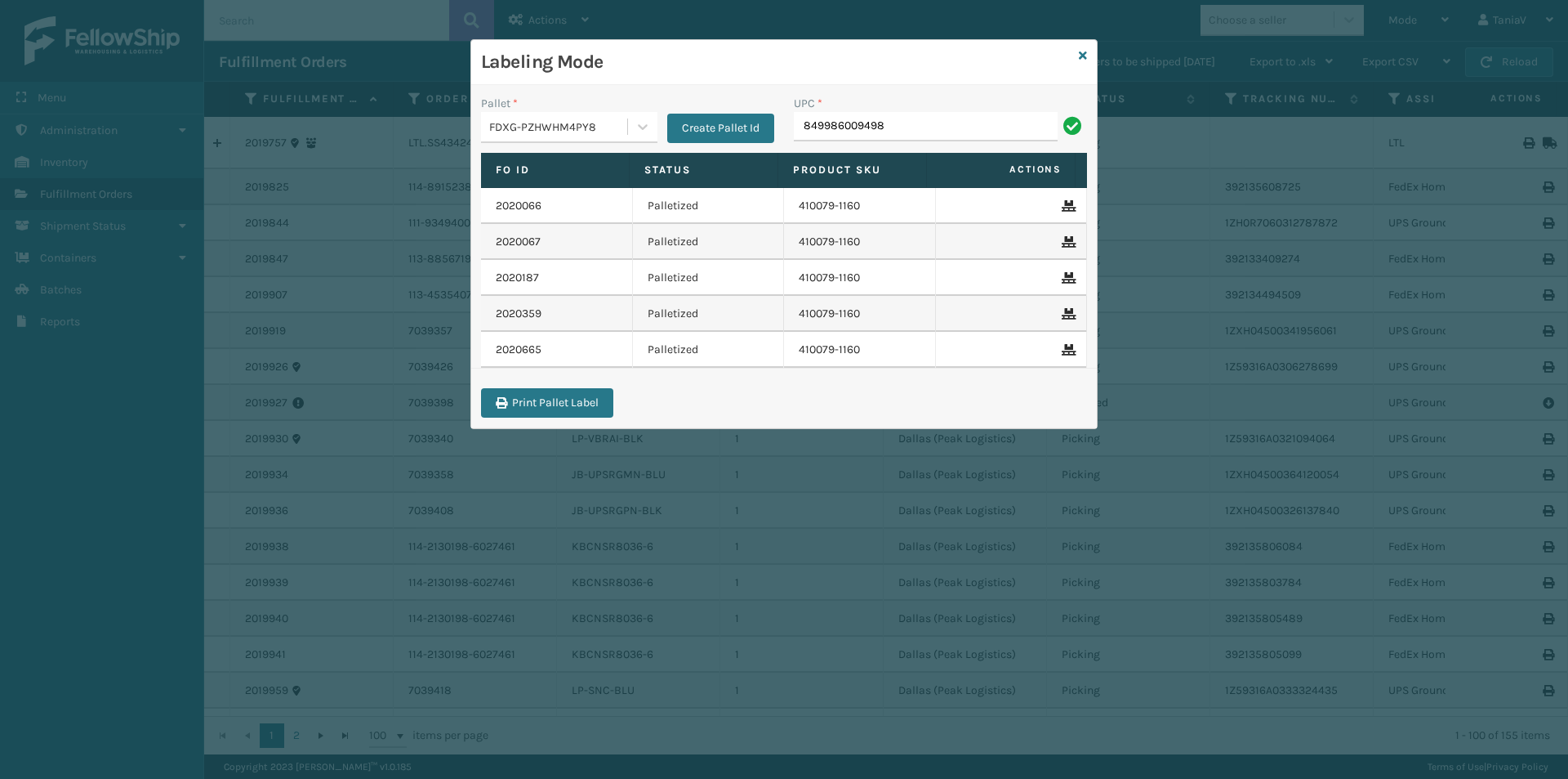
type input "849986009498"
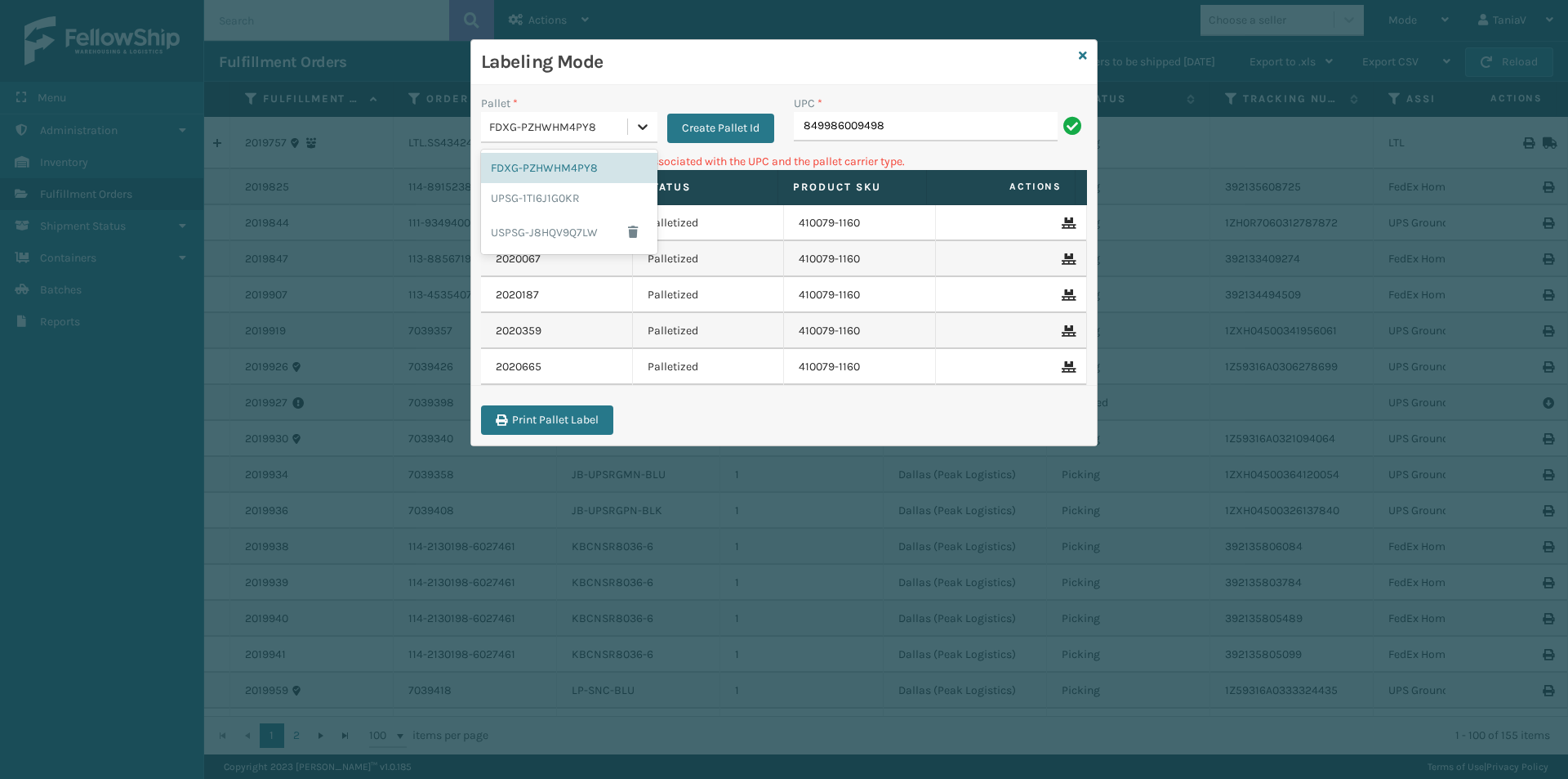
click at [646, 126] on icon at bounding box center [642, 126] width 16 height 16
click at [564, 195] on div "UPSG-1TI6J1G0KR" at bounding box center [569, 198] width 176 height 30
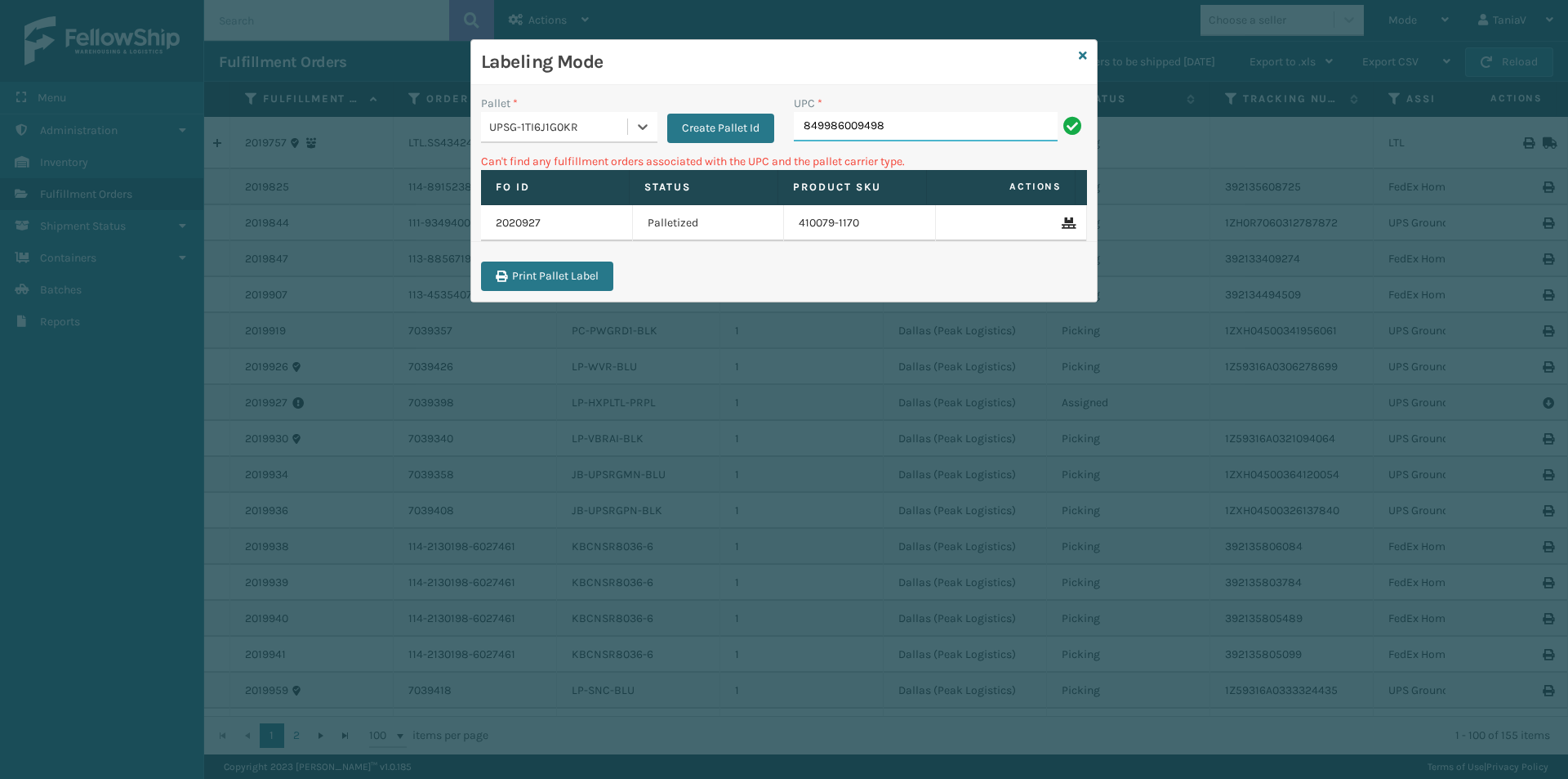
click at [904, 125] on input "849986009498" at bounding box center [925, 127] width 263 height 30
click at [635, 122] on icon at bounding box center [642, 126] width 16 height 16
click at [592, 173] on div "FDXG-PZHWHM4PY8" at bounding box center [569, 168] width 176 height 30
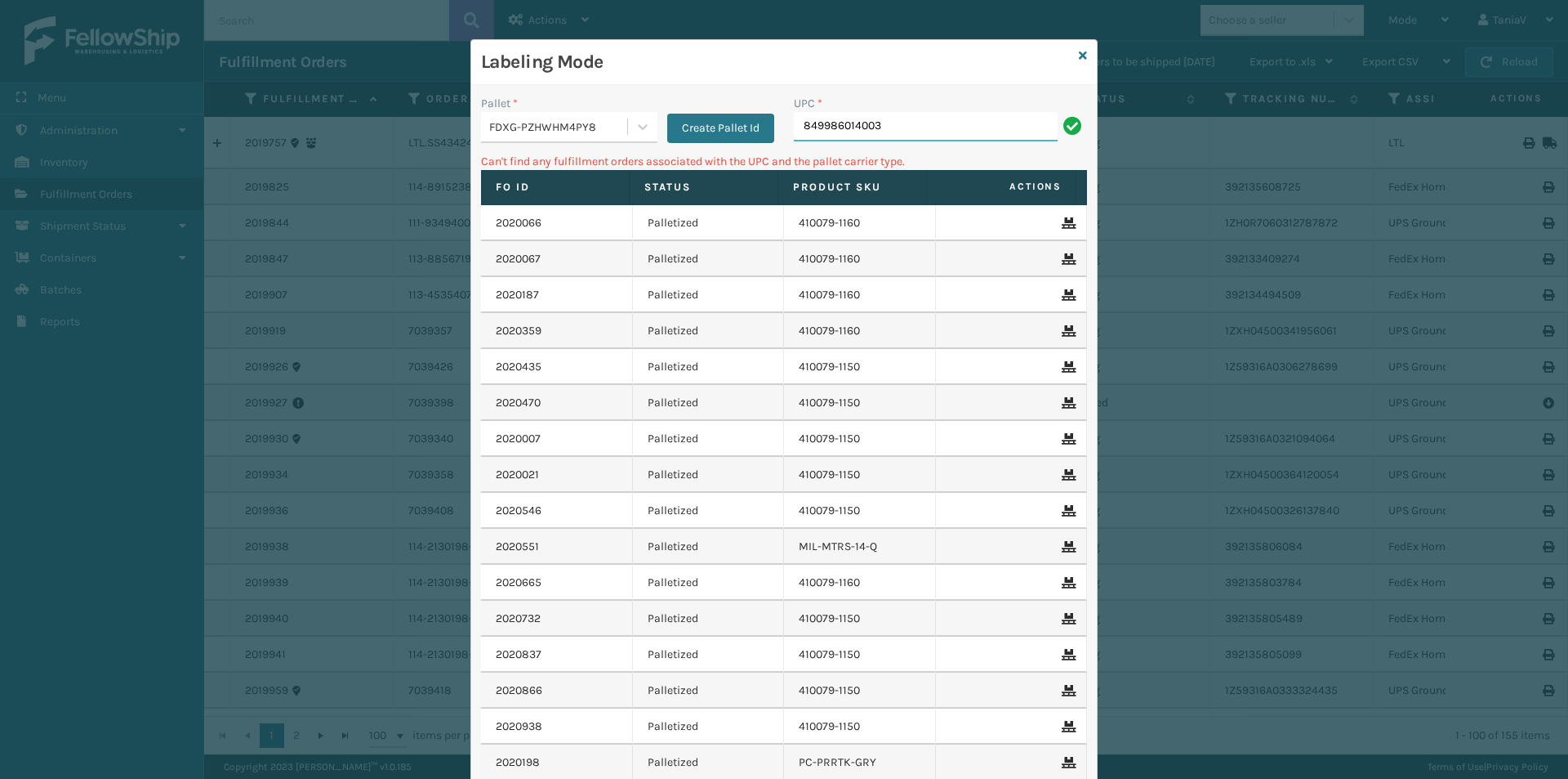
drag, startPoint x: 898, startPoint y: 133, endPoint x: 884, endPoint y: 139, distance: 15.2
click at [898, 134] on input "849986014003" at bounding box center [925, 127] width 263 height 30
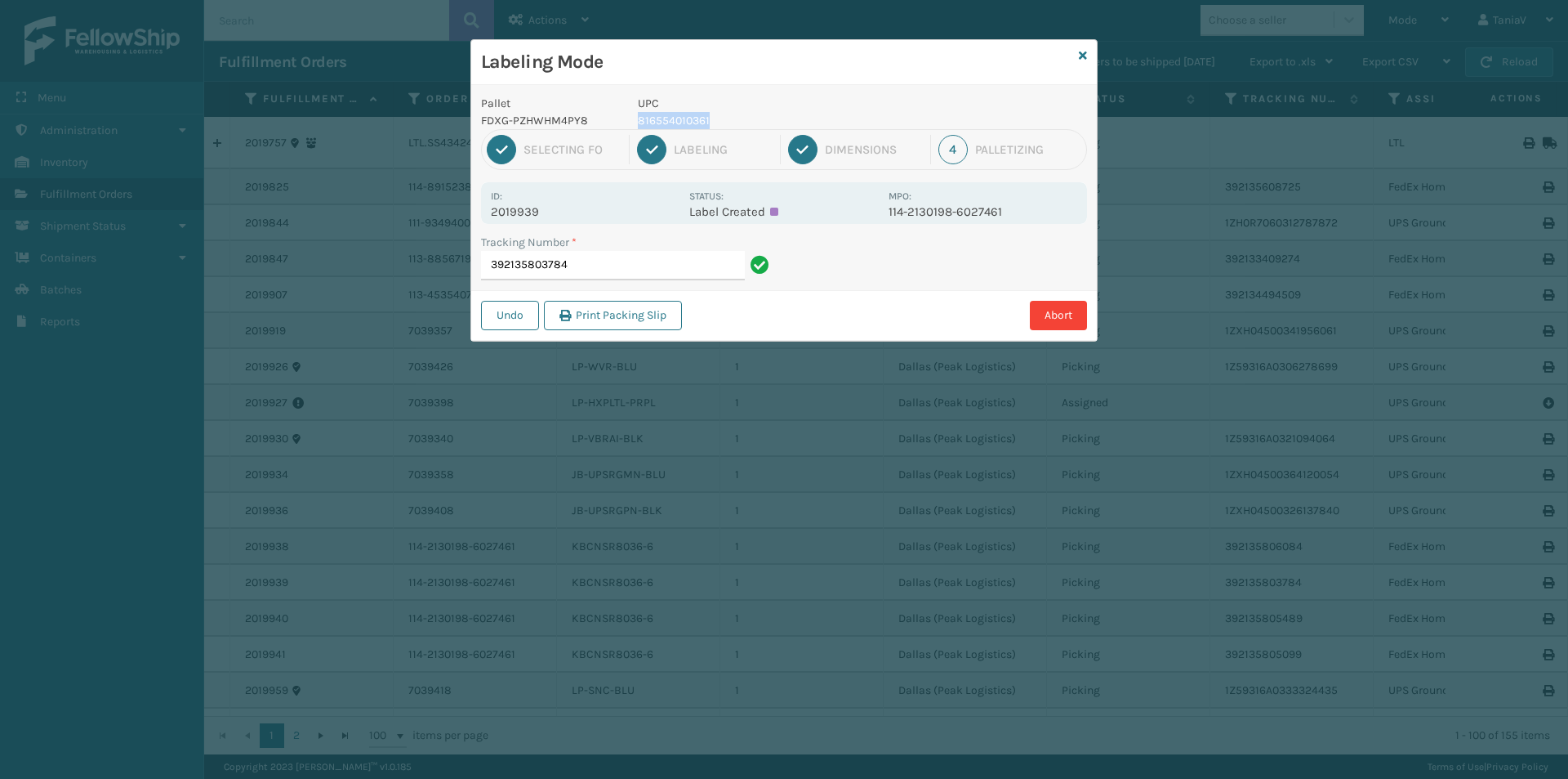
drag, startPoint x: 637, startPoint y: 121, endPoint x: 728, endPoint y: 114, distance: 91.3
click at [728, 114] on p "816554010361" at bounding box center [758, 120] width 241 height 17
copy p "816554010361"
click at [614, 272] on input "392135803784" at bounding box center [612, 266] width 263 height 30
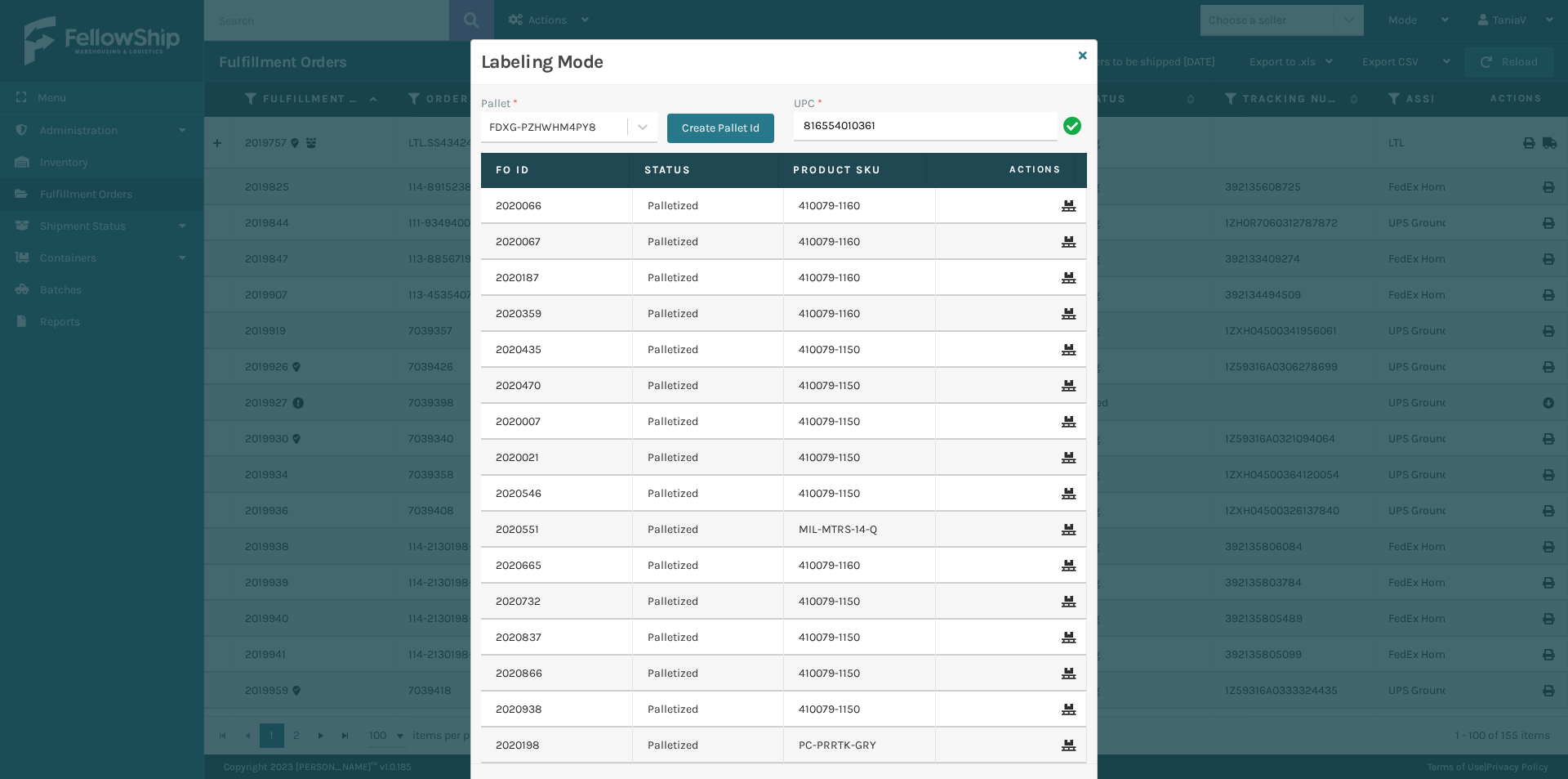
type input "816554010361"
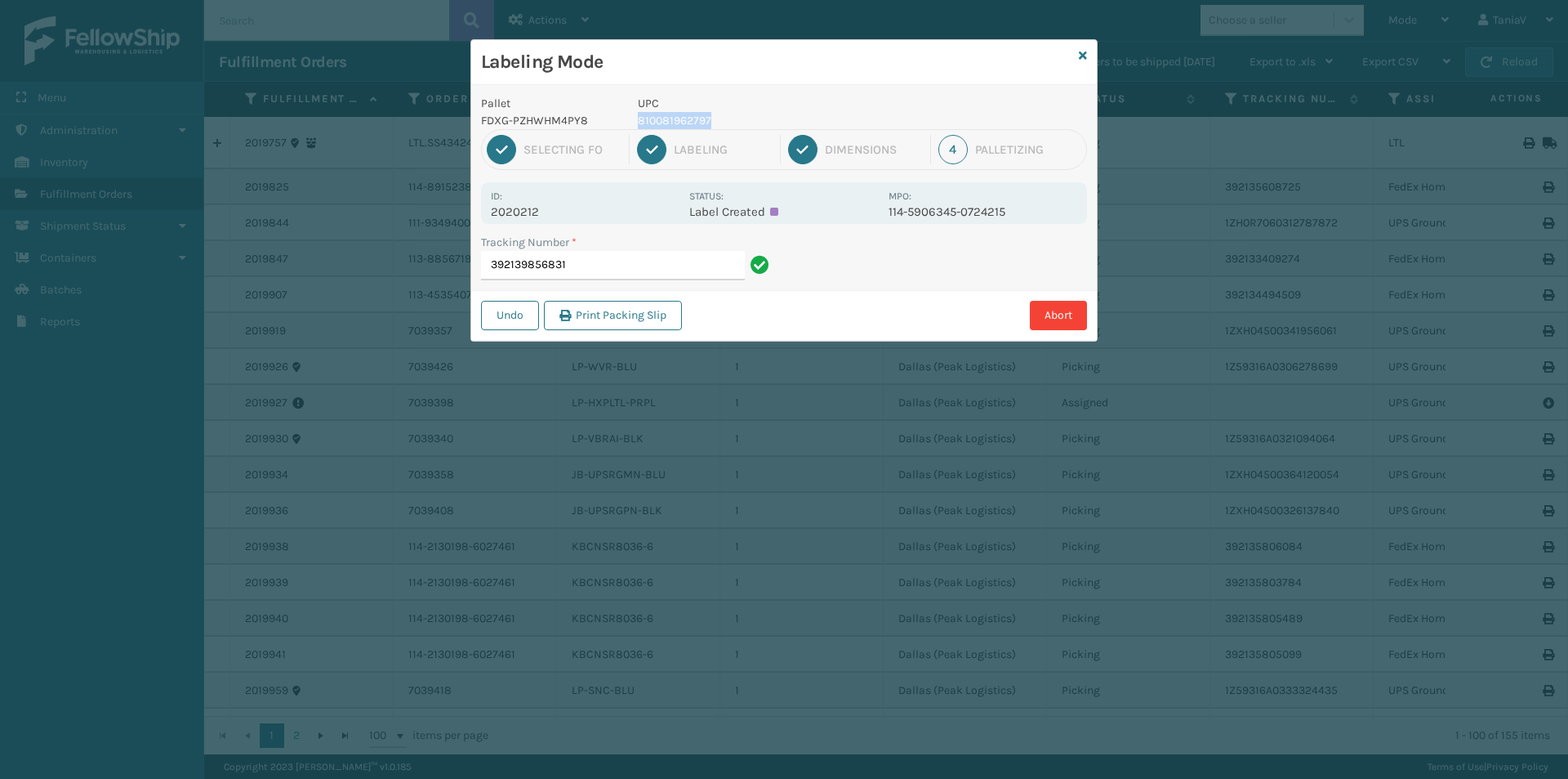
drag, startPoint x: 637, startPoint y: 121, endPoint x: 712, endPoint y: 123, distance: 75.0
click at [715, 122] on p "810081962797" at bounding box center [758, 120] width 241 height 17
copy p "810081962797"
click at [610, 268] on input "392139856831" at bounding box center [612, 266] width 263 height 30
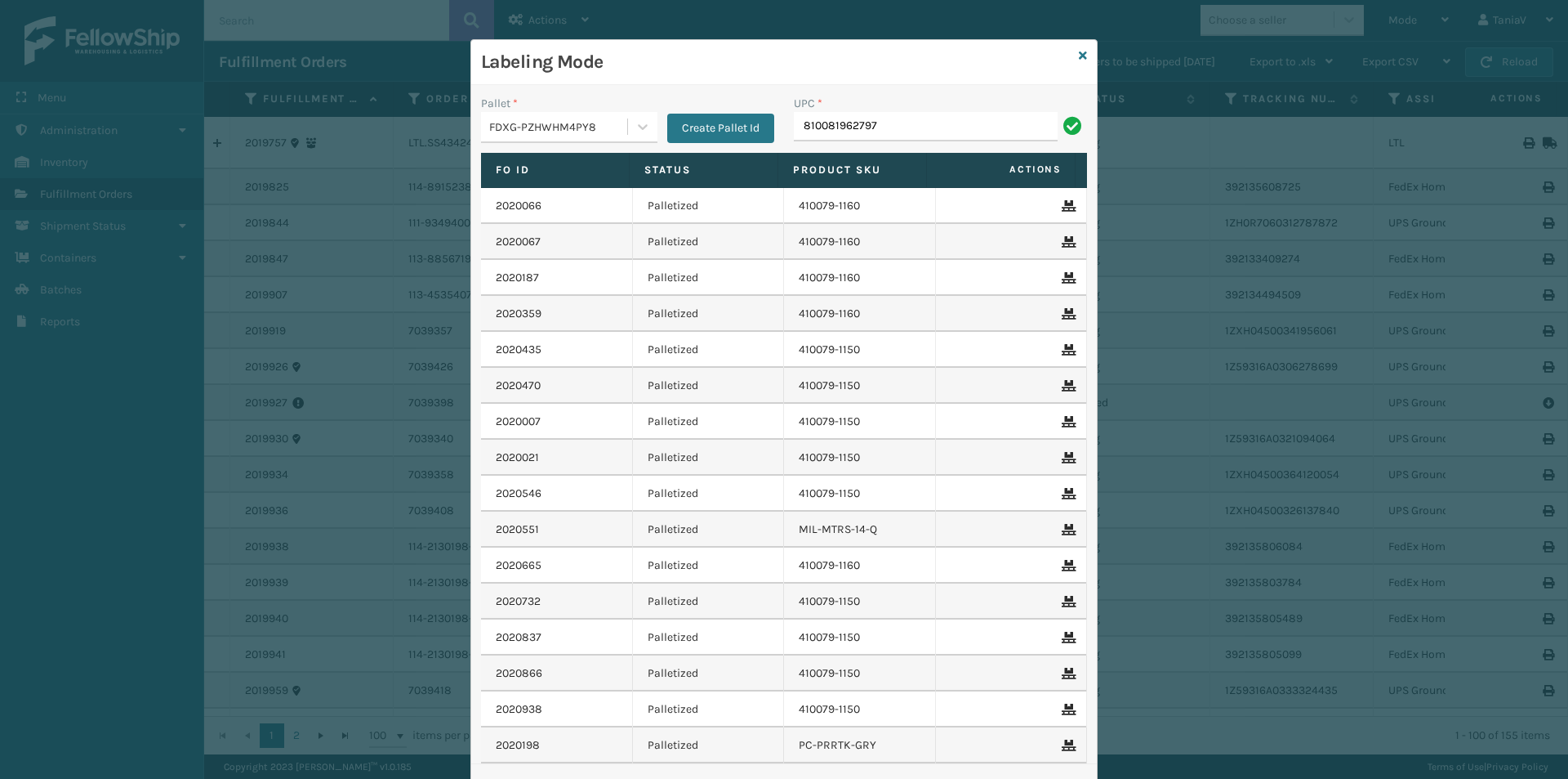
type input "810081962797"
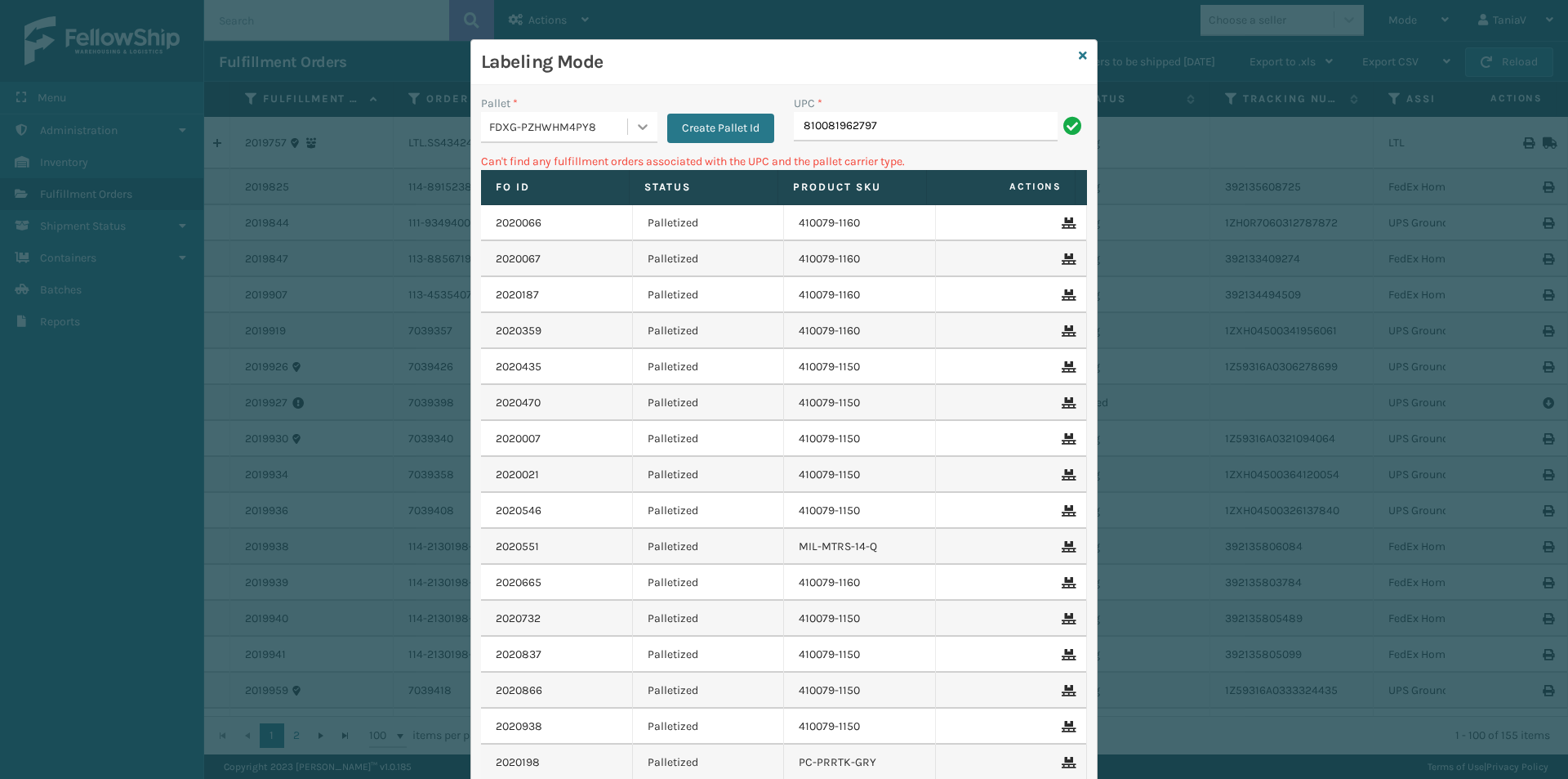
click at [637, 125] on icon at bounding box center [642, 127] width 10 height 6
drag, startPoint x: 552, startPoint y: 199, endPoint x: 621, endPoint y: 184, distance: 70.6
click at [552, 200] on div "UPSG-1TI6J1G0KR" at bounding box center [569, 198] width 176 height 30
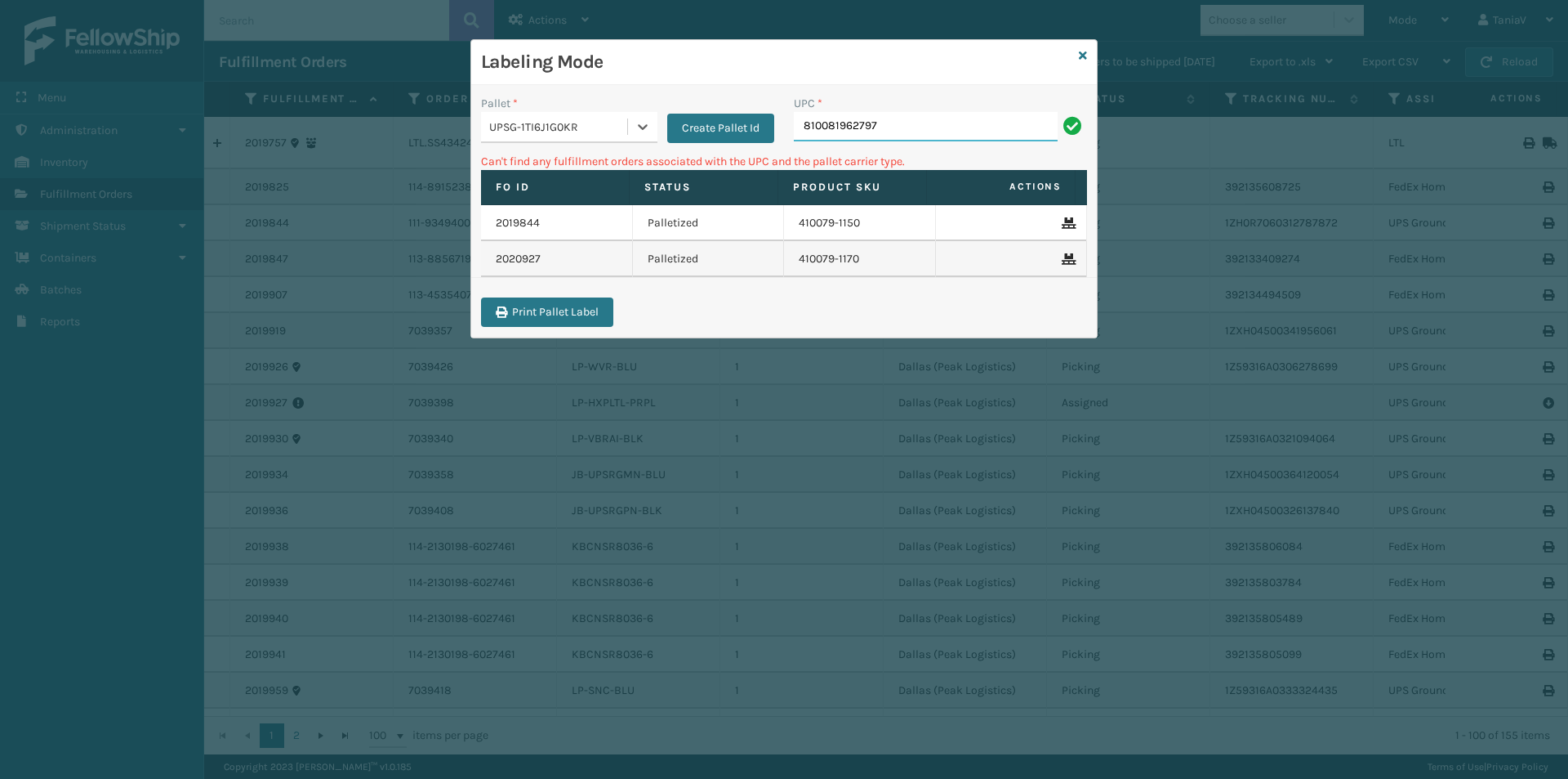
click at [902, 131] on input "810081962797" at bounding box center [925, 127] width 263 height 30
click at [638, 121] on icon at bounding box center [642, 126] width 16 height 16
drag, startPoint x: 572, startPoint y: 162, endPoint x: 576, endPoint y: 149, distance: 13.6
click at [572, 159] on div "FDXG-PZHWHM4PY8" at bounding box center [569, 168] width 176 height 30
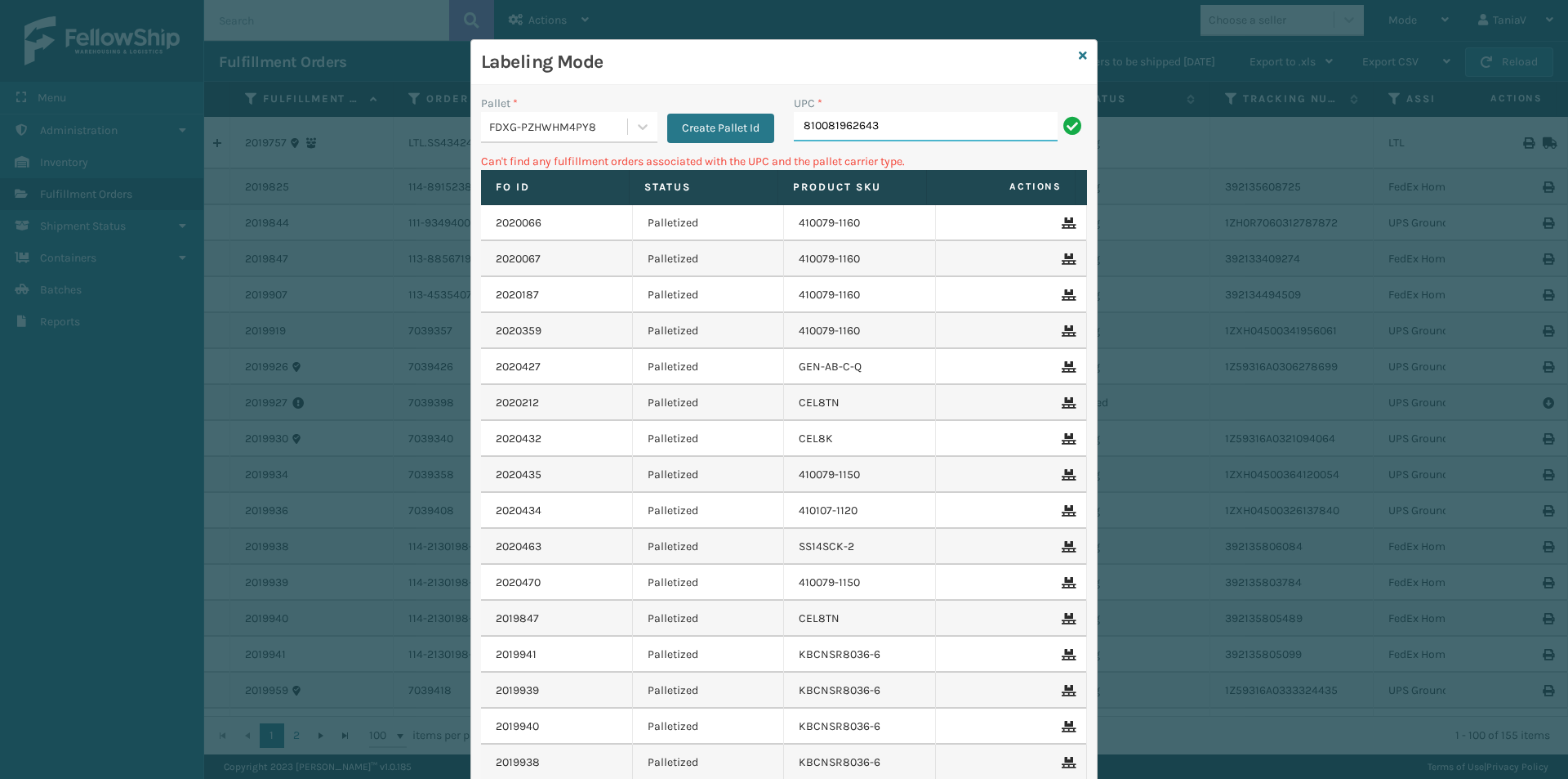
click at [922, 130] on input "810081962643" at bounding box center [925, 127] width 263 height 30
click at [639, 125] on icon at bounding box center [642, 127] width 10 height 6
click at [575, 199] on div "UPSG-1TI6J1G0KR" at bounding box center [569, 198] width 176 height 30
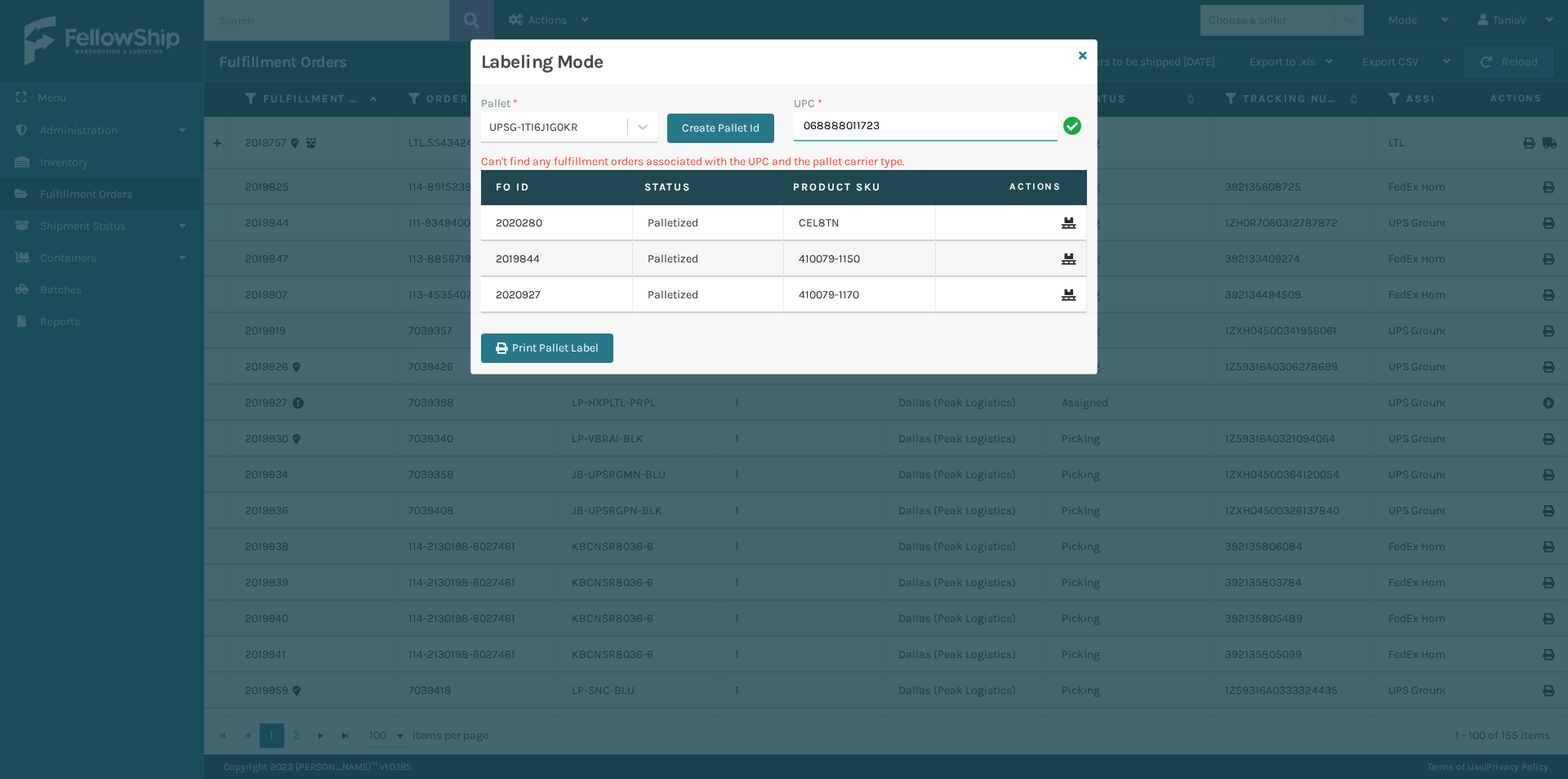
click at [898, 126] on input "068888011723" at bounding box center [925, 127] width 263 height 30
type input "0"
type input "LP-RMXPLS-BLK"
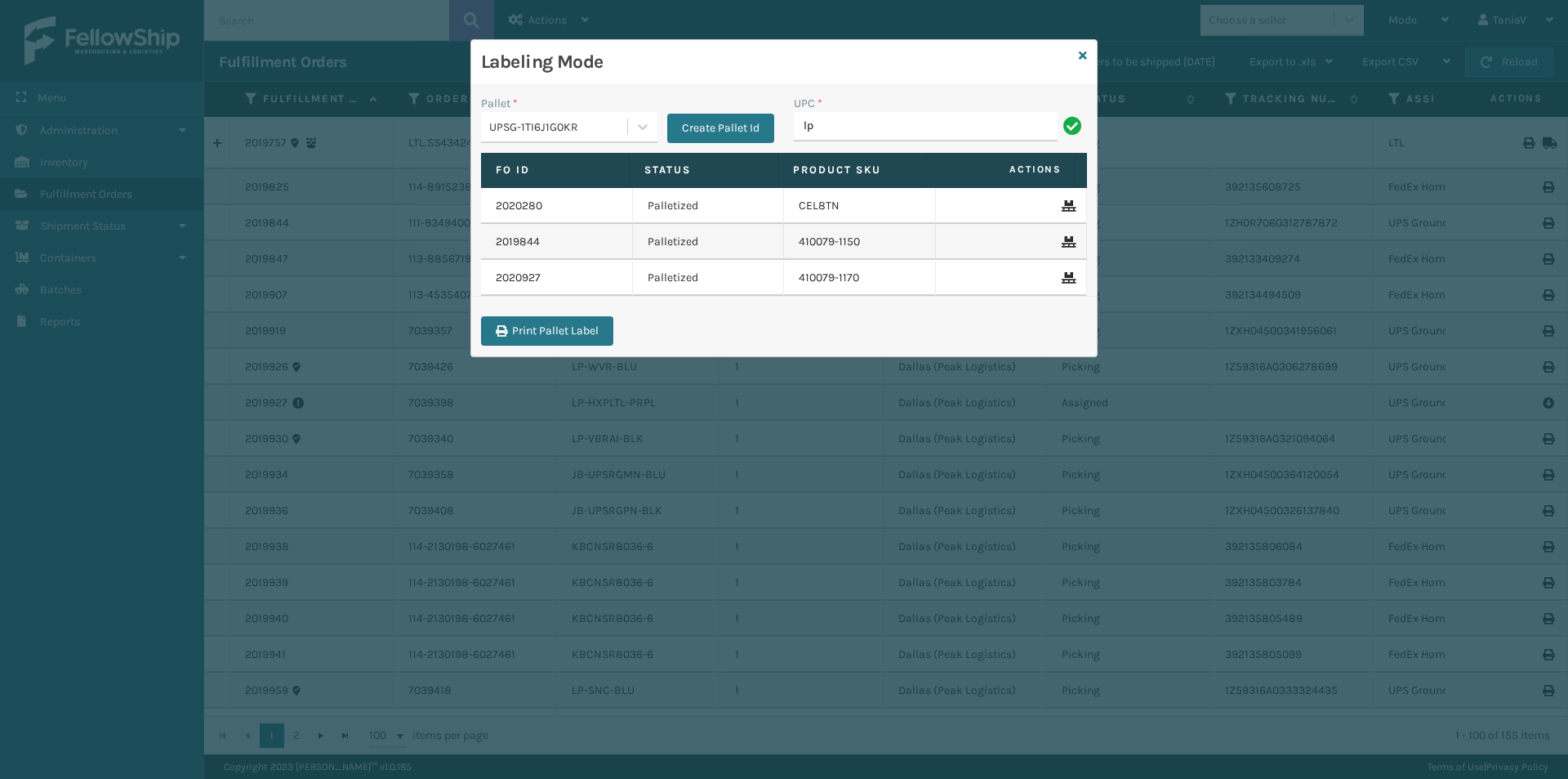
type input "l"
type input "LP-RMXPLS-BLK"
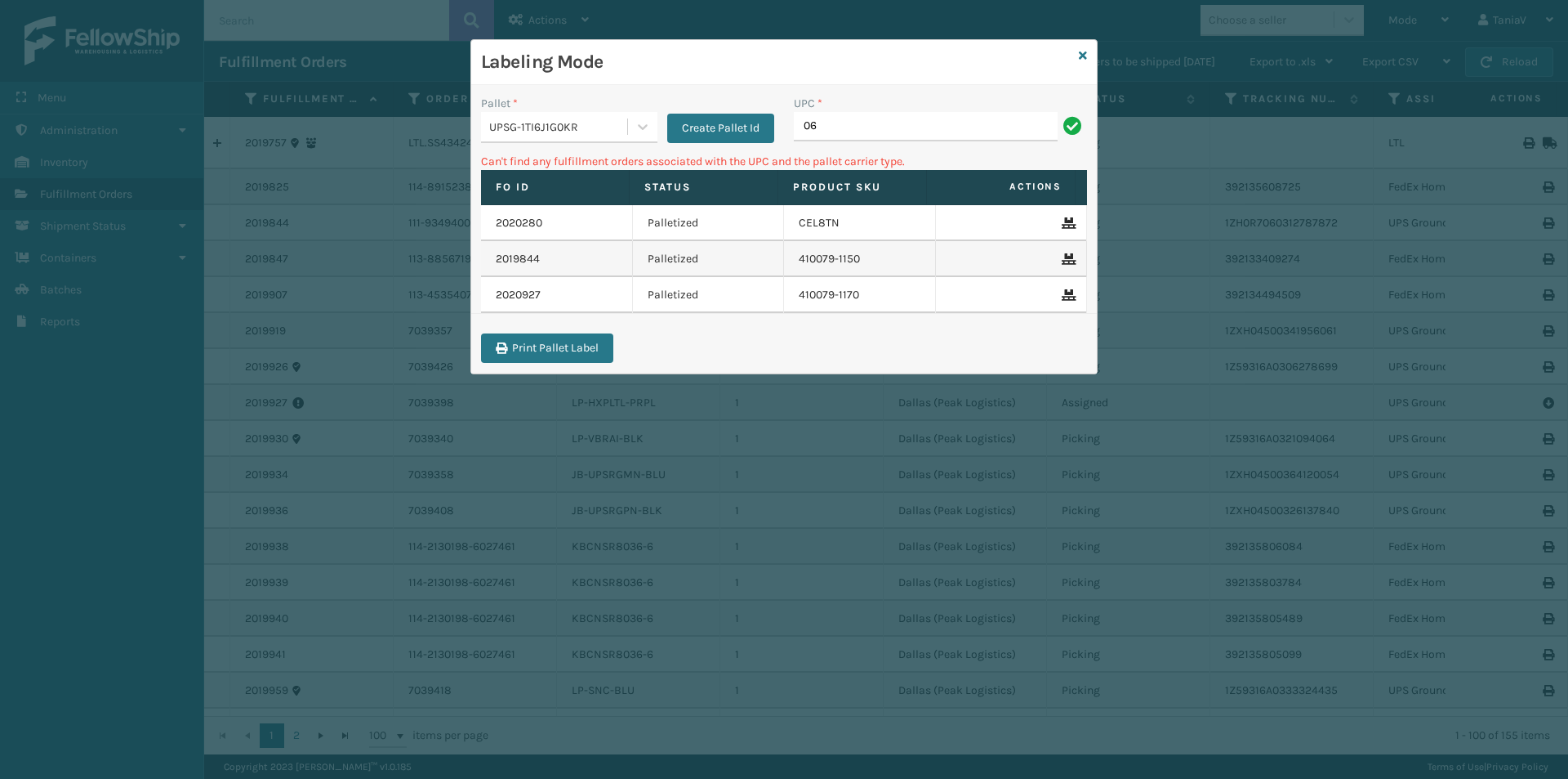
type input "0"
type input "LP-RMXPLS-BLK"
click at [642, 126] on icon at bounding box center [642, 126] width 16 height 16
click at [574, 170] on div "FDXG-PZHWHM4PY8" at bounding box center [569, 168] width 176 height 30
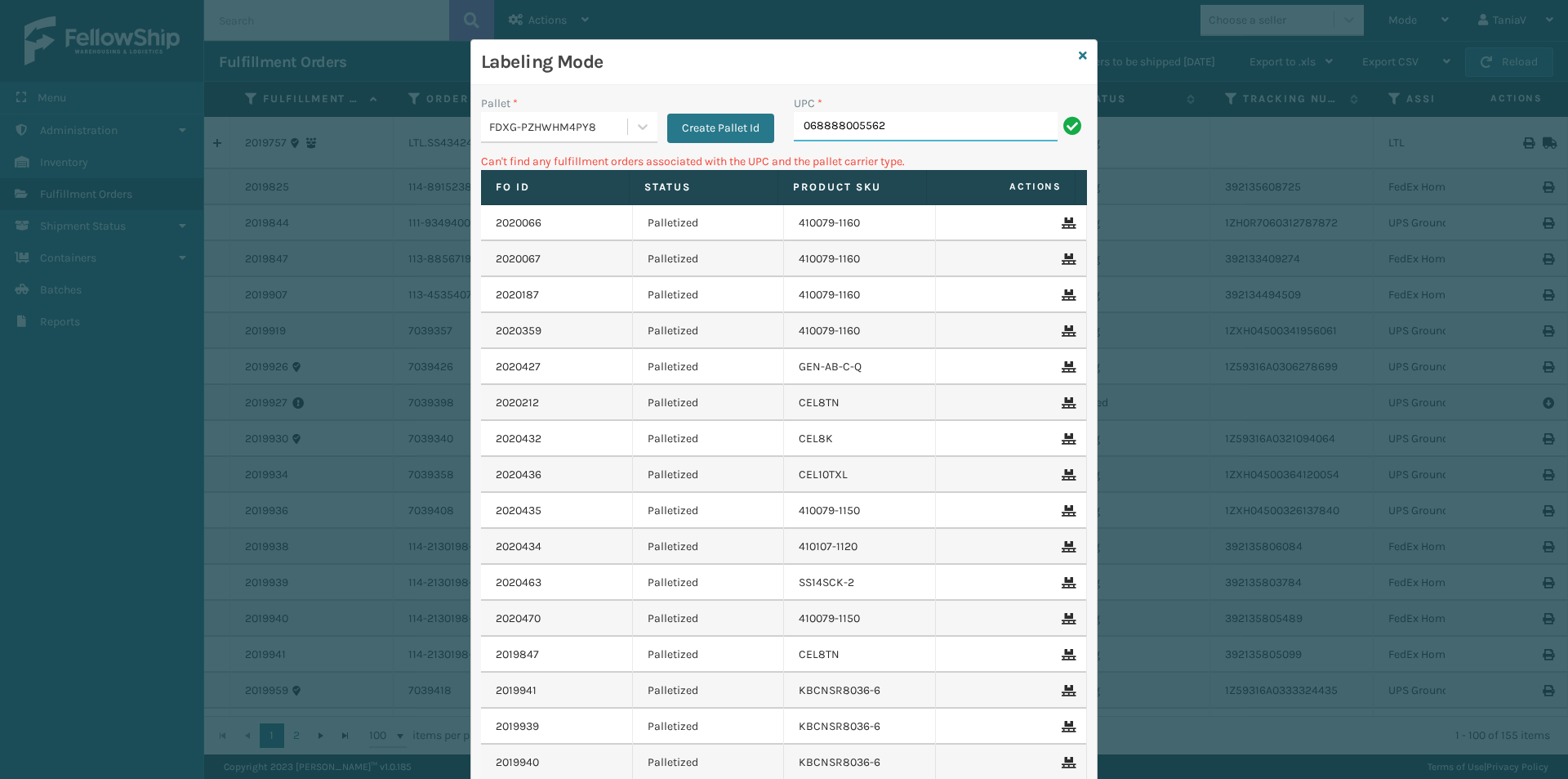
click at [924, 123] on input "068888005562" at bounding box center [925, 127] width 263 height 30
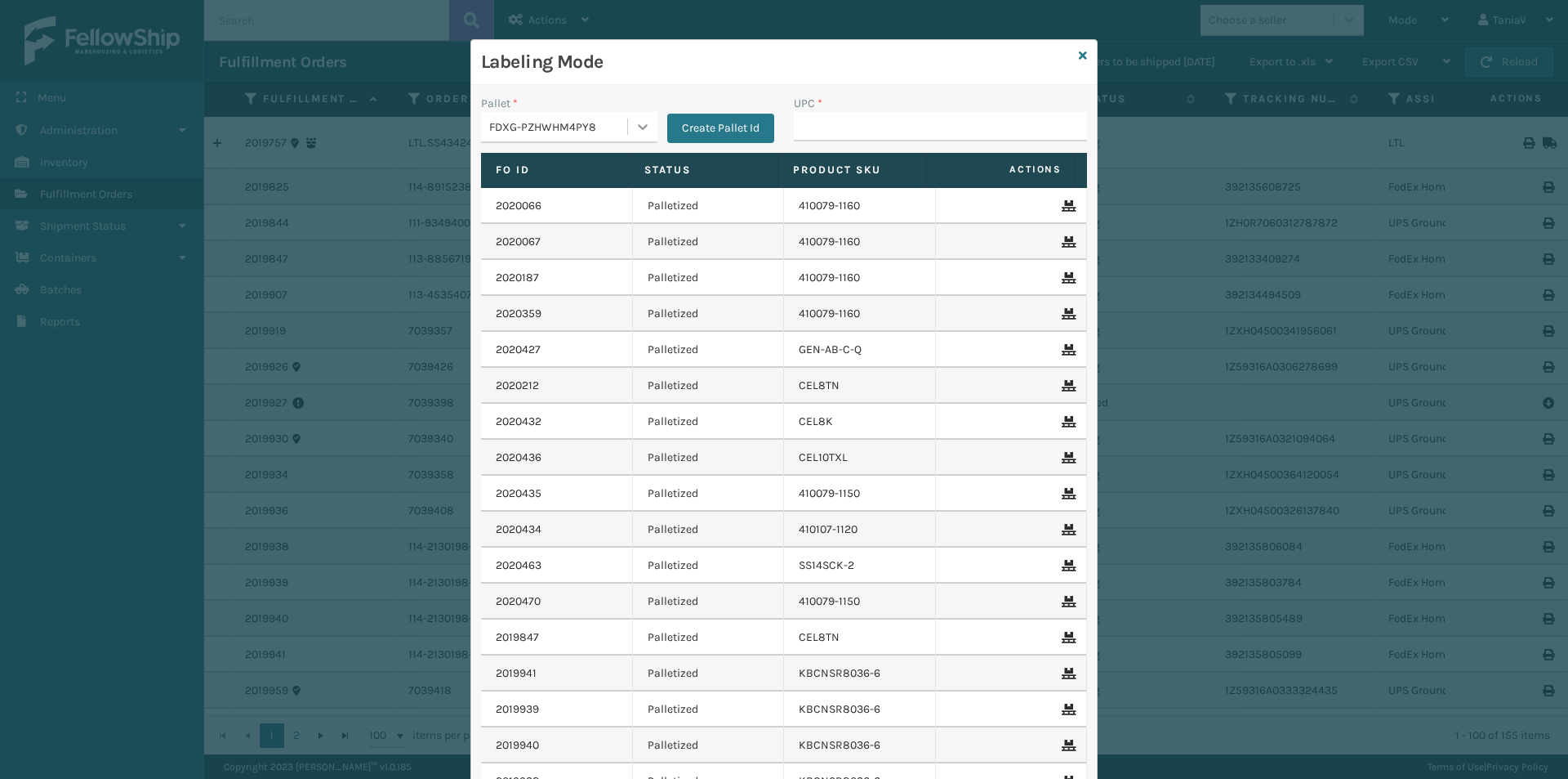
click at [640, 124] on icon at bounding box center [642, 126] width 16 height 16
click at [555, 199] on div "UPSG-1TI6J1G0KR" at bounding box center [569, 198] width 176 height 30
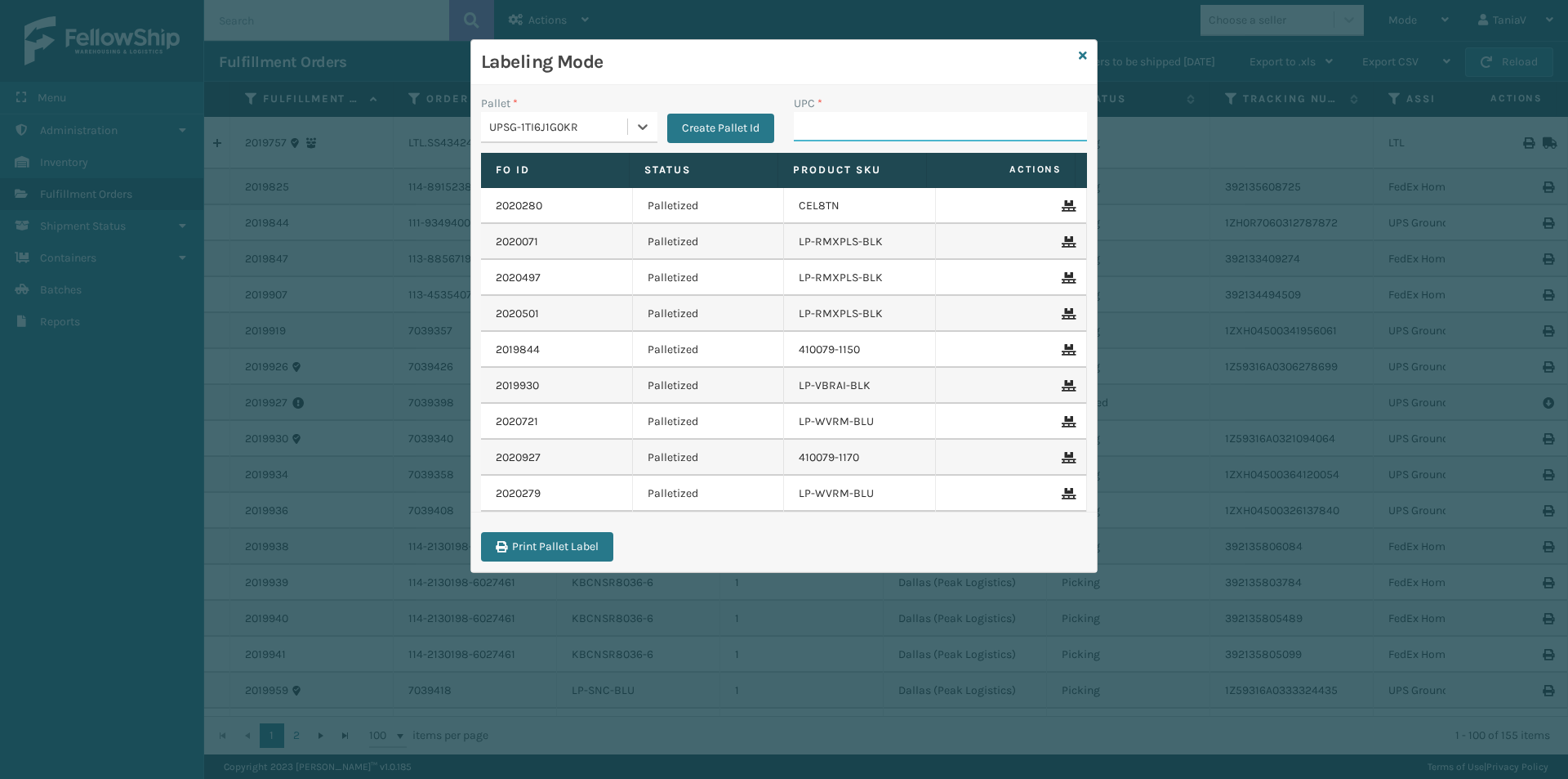
click at [810, 126] on input "UPC *" at bounding box center [940, 127] width 293 height 30
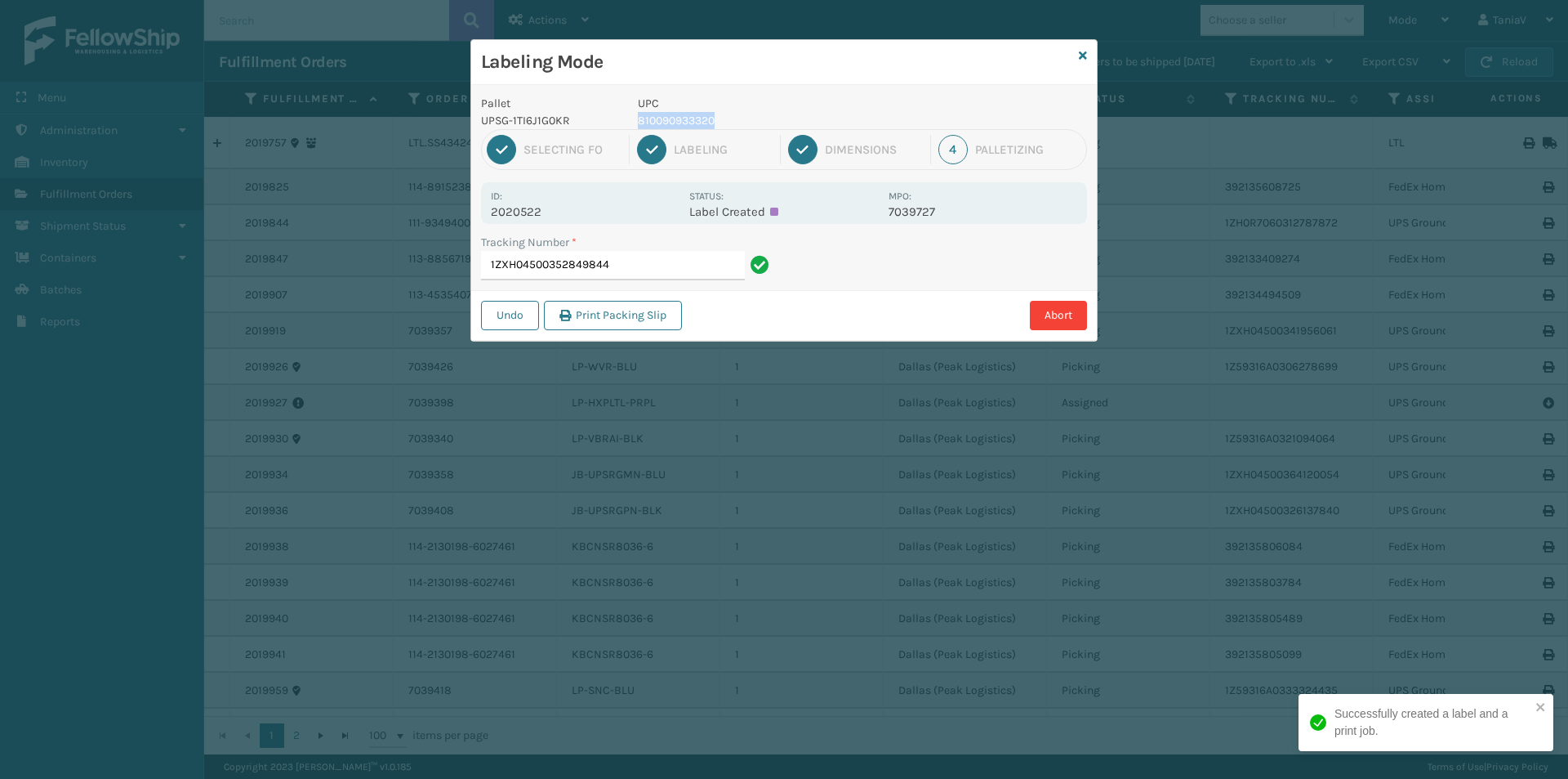
drag, startPoint x: 637, startPoint y: 121, endPoint x: 724, endPoint y: 120, distance: 87.0
click at [724, 120] on p "810090933320" at bounding box center [758, 120] width 241 height 17
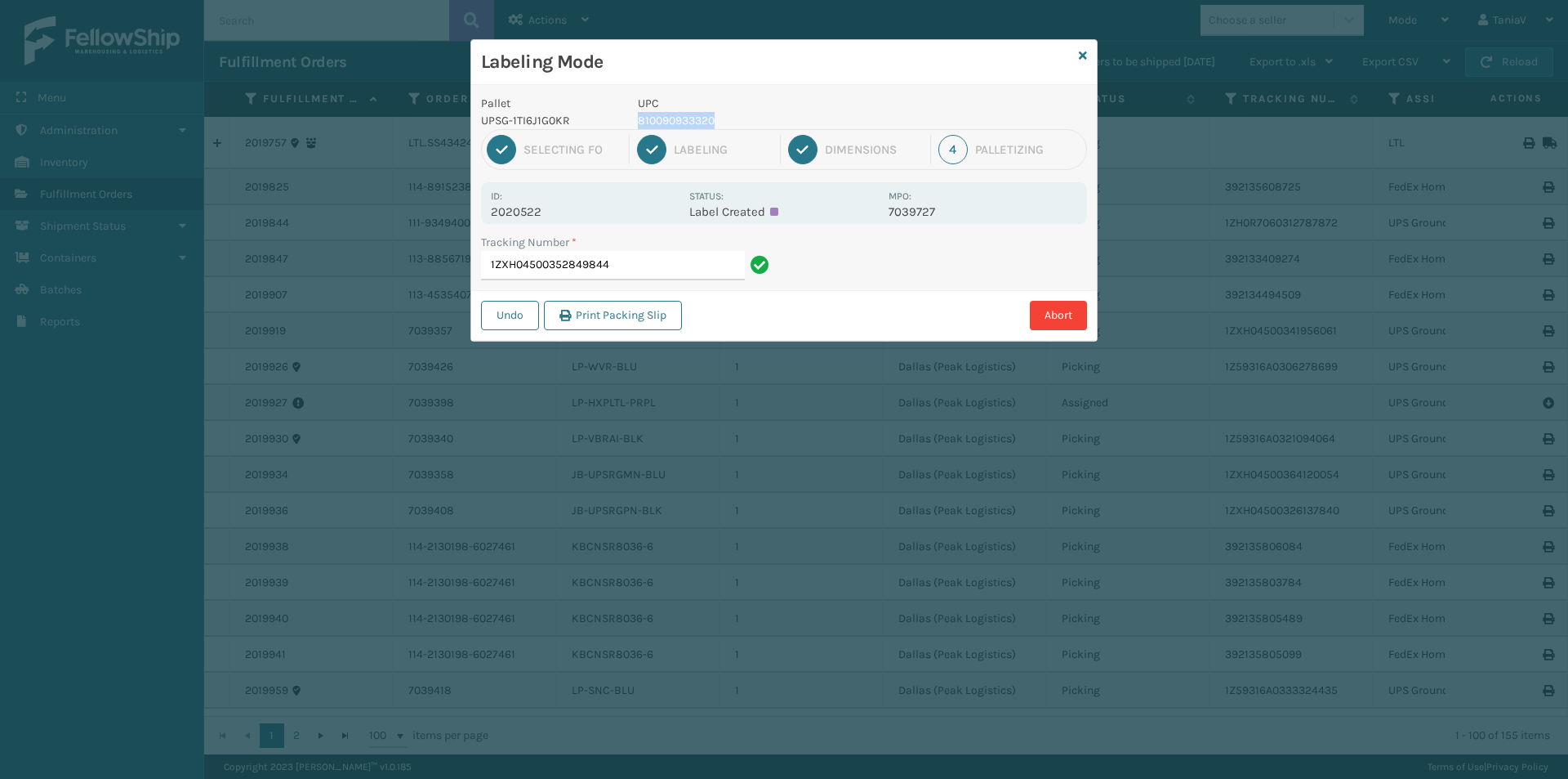
copy p "810090933320"
click at [655, 272] on input "1ZXH04500352849844" at bounding box center [612, 266] width 263 height 30
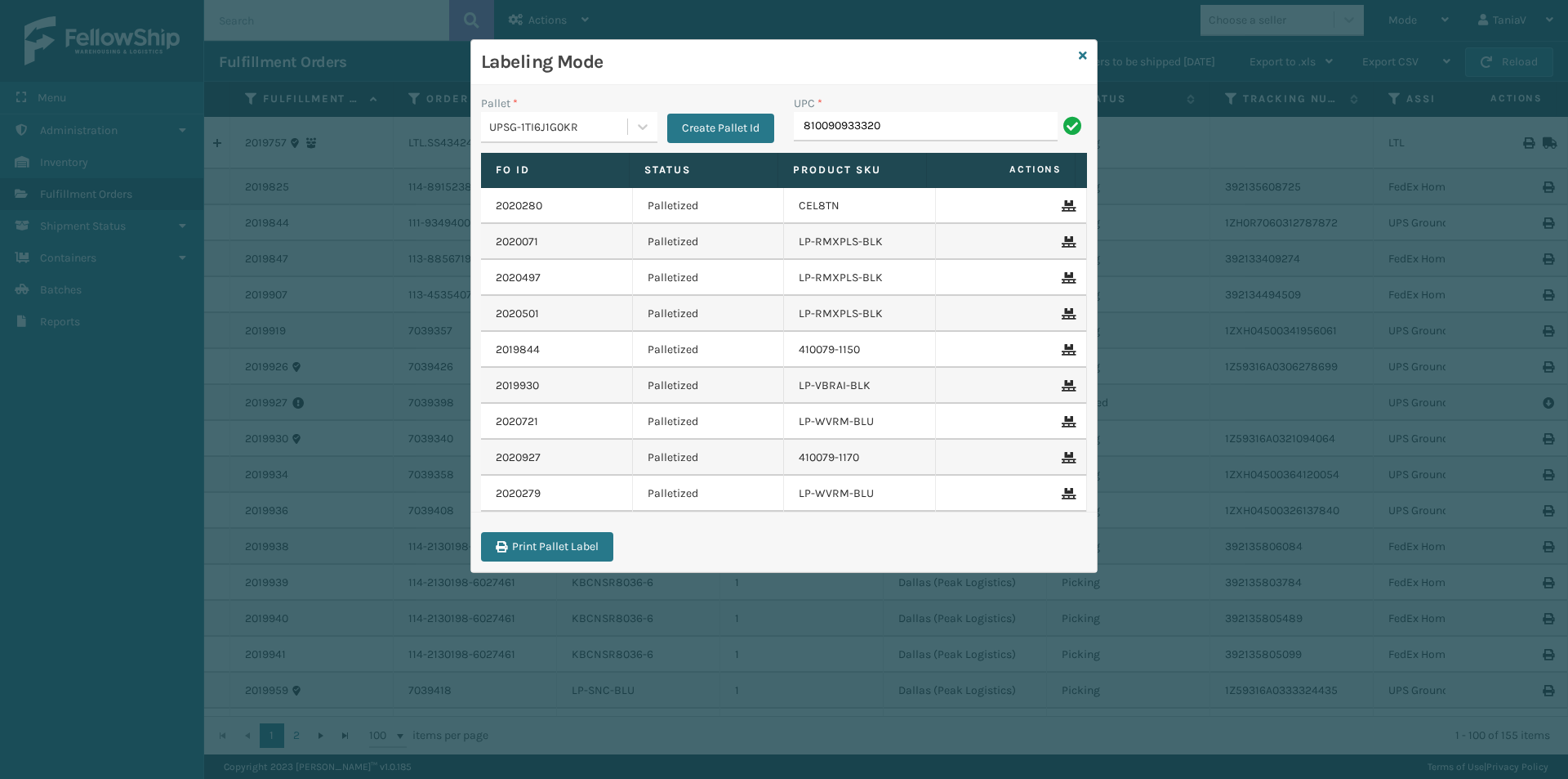
type input "810090933320"
type input "LP-RLXTX-BLK"
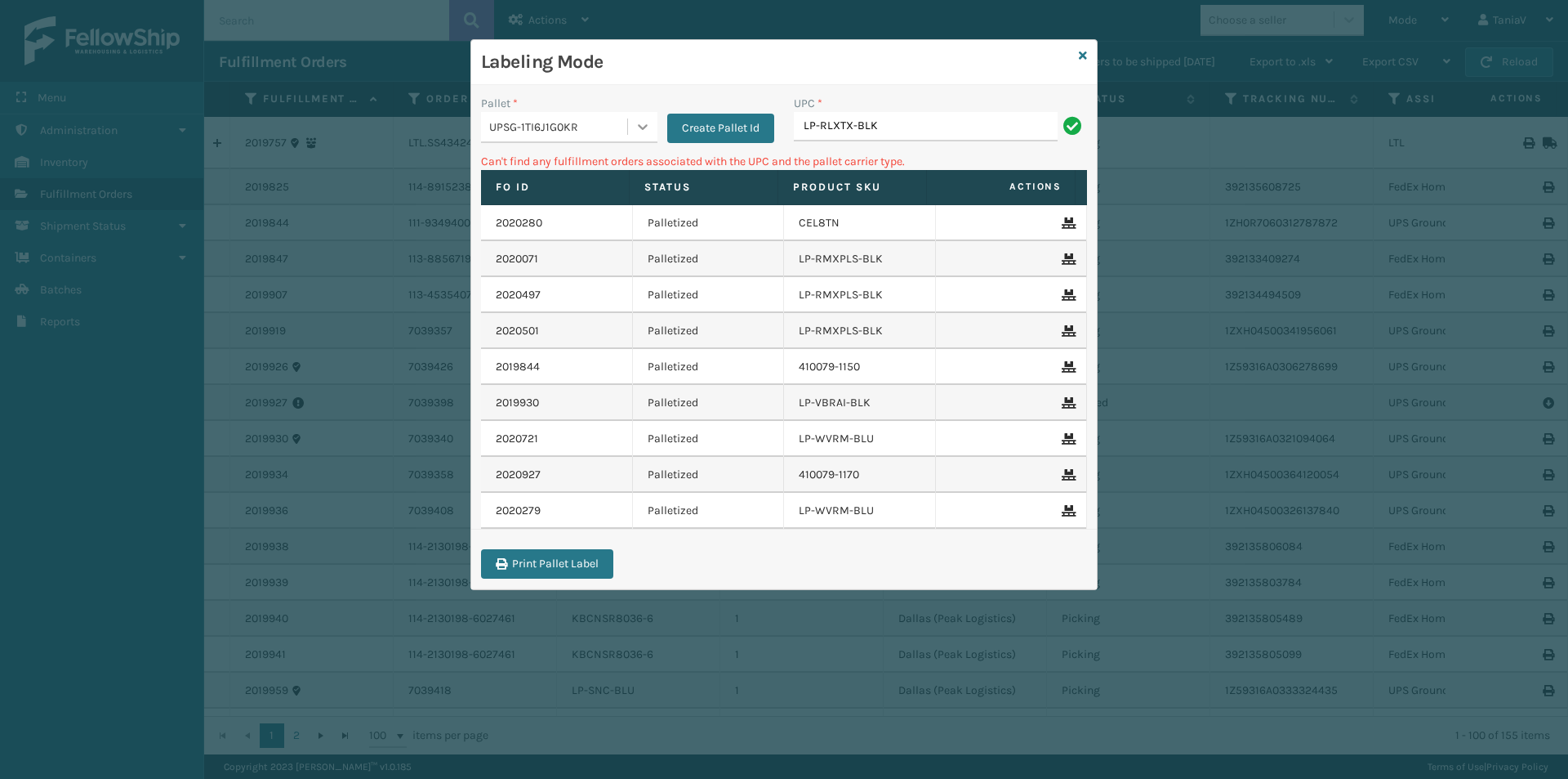
click at [641, 123] on icon at bounding box center [642, 126] width 16 height 16
click at [562, 162] on div "FDXG-PZHWHM4PY8" at bounding box center [569, 168] width 176 height 30
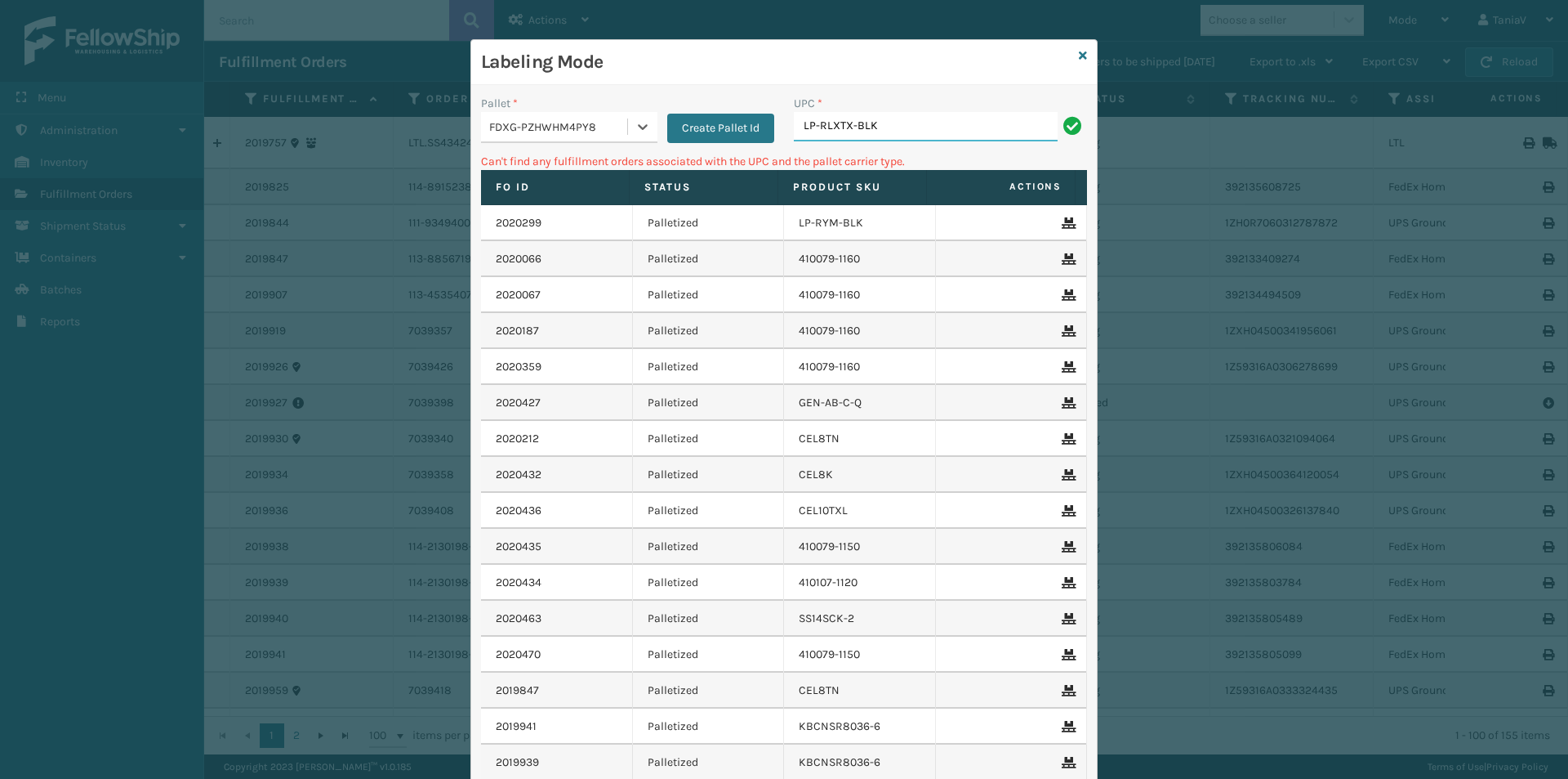
click at [897, 127] on input "LP-RLXTX-BLK" at bounding box center [925, 127] width 263 height 30
type input "L"
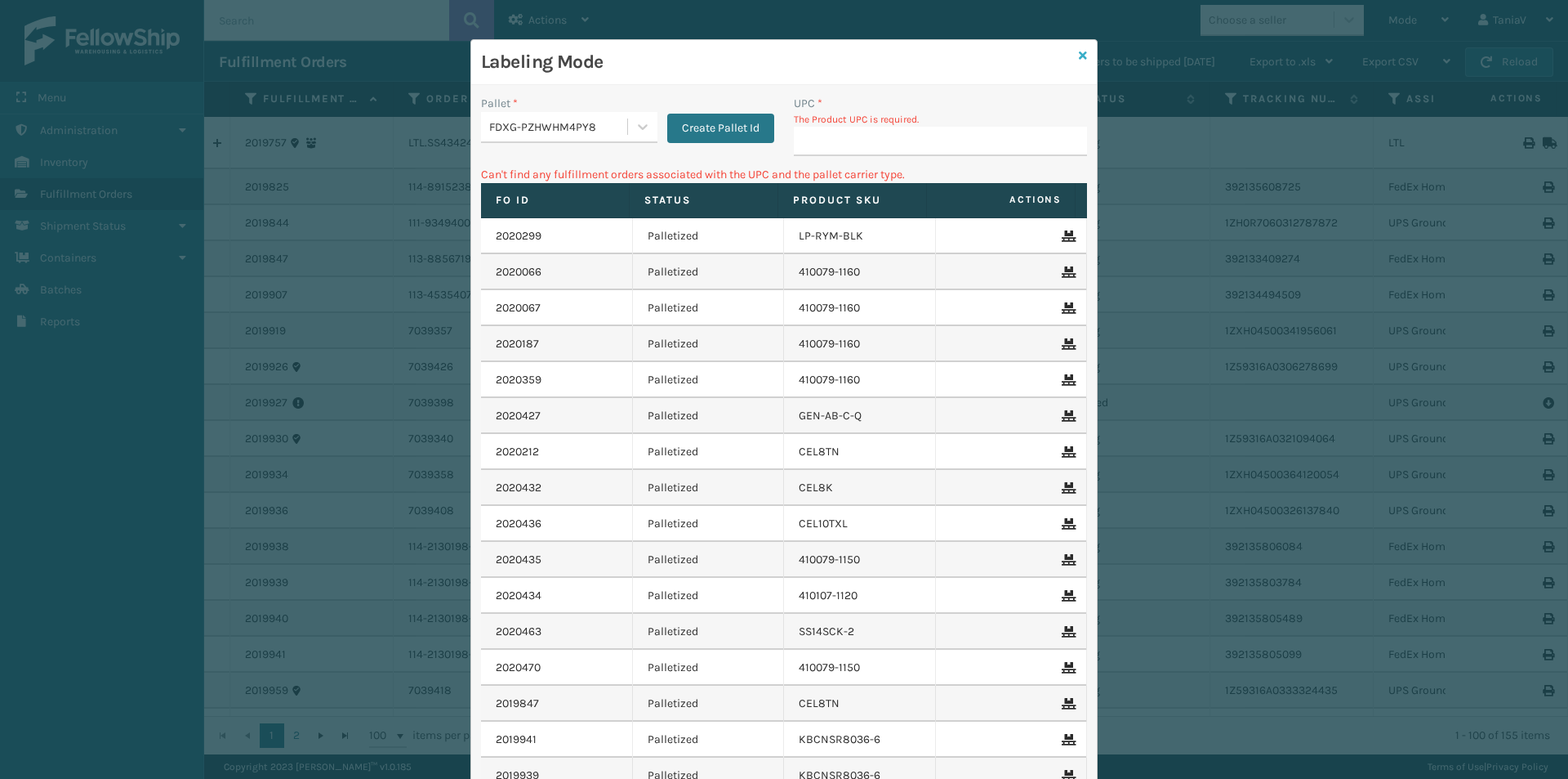
click at [1079, 56] on icon at bounding box center [1083, 55] width 8 height 11
